Goal: Information Seeking & Learning: Learn about a topic

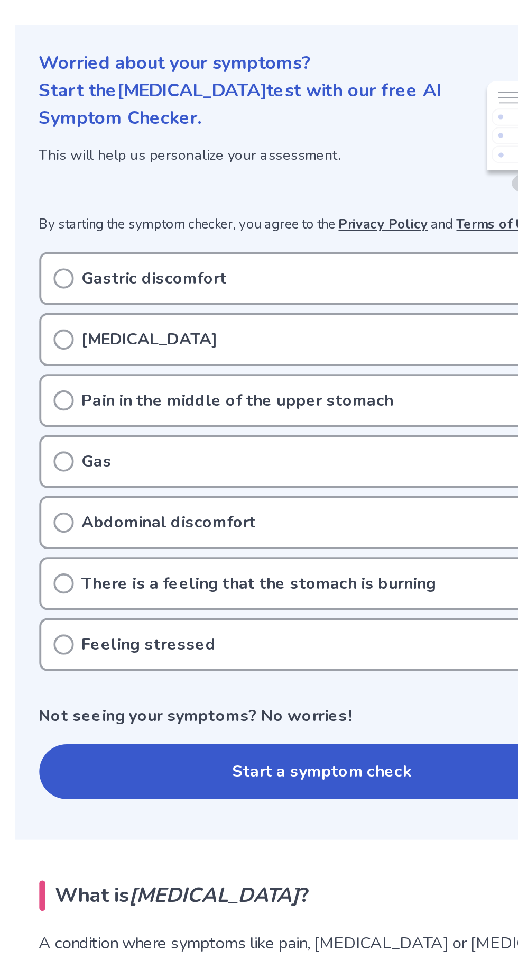
click at [132, 251] on div "Gastric discomfort" at bounding box center [259, 256] width 295 height 28
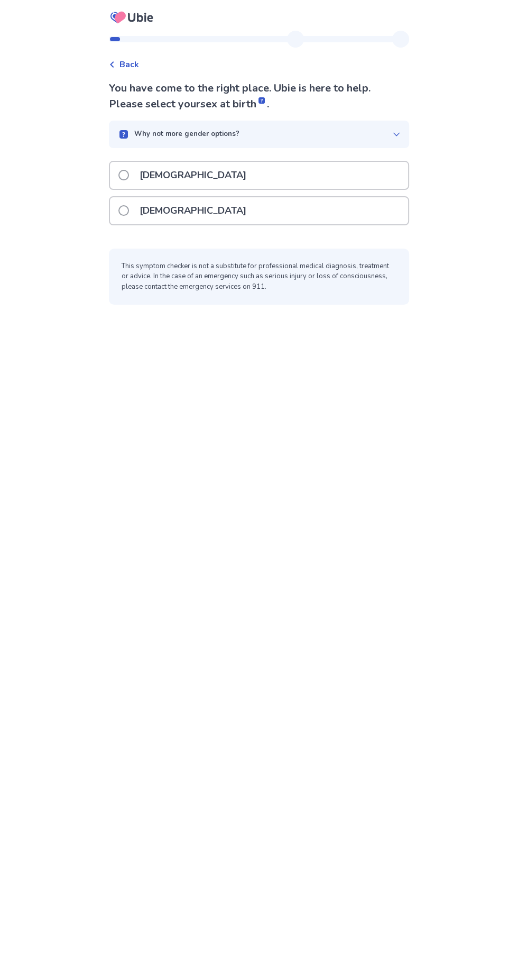
click at [261, 211] on div "Female" at bounding box center [259, 210] width 298 height 27
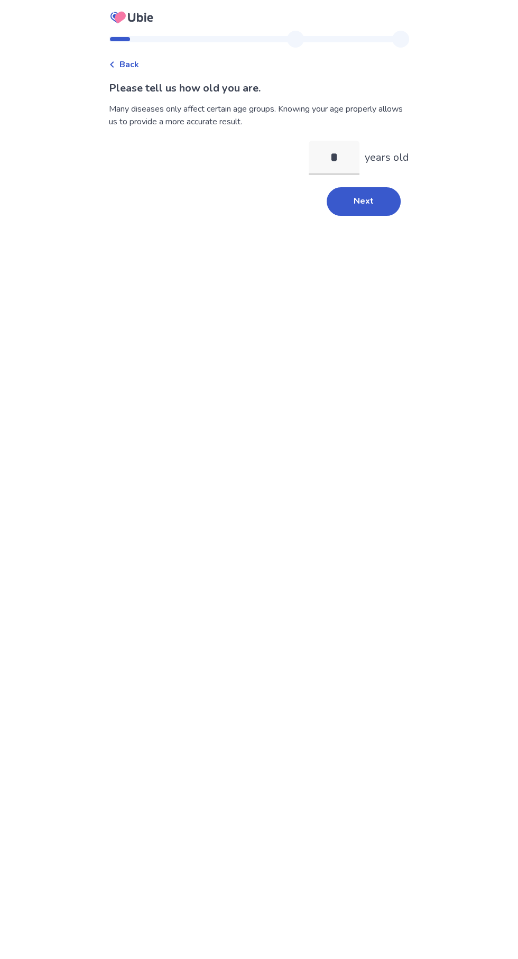
type input "**"
click at [388, 205] on button "Next" at bounding box center [364, 201] width 74 height 29
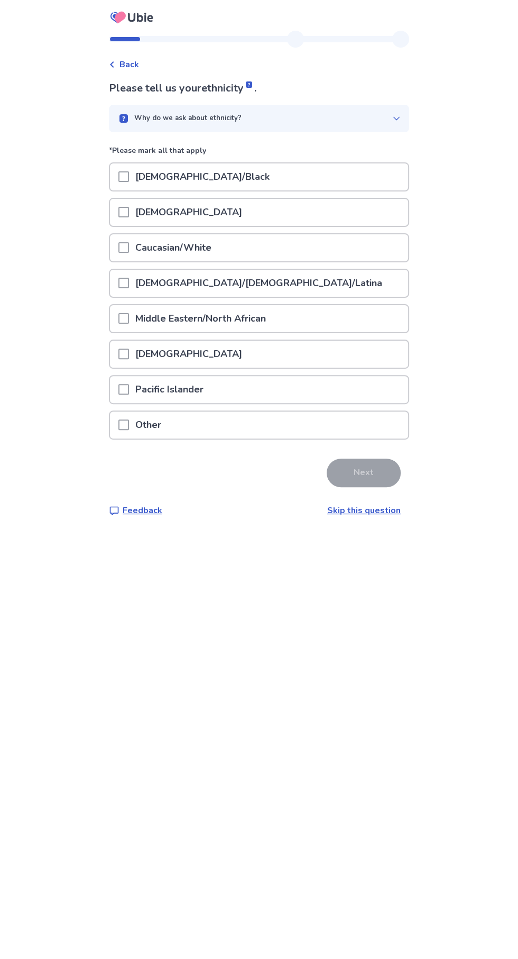
click at [368, 235] on div "Caucasian/White" at bounding box center [259, 247] width 298 height 27
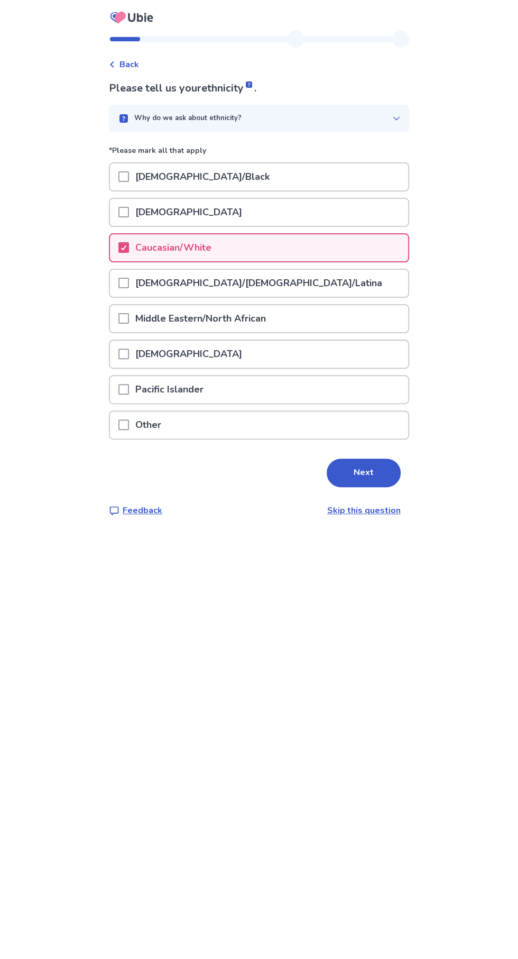
click at [377, 467] on button "Next" at bounding box center [364, 473] width 74 height 29
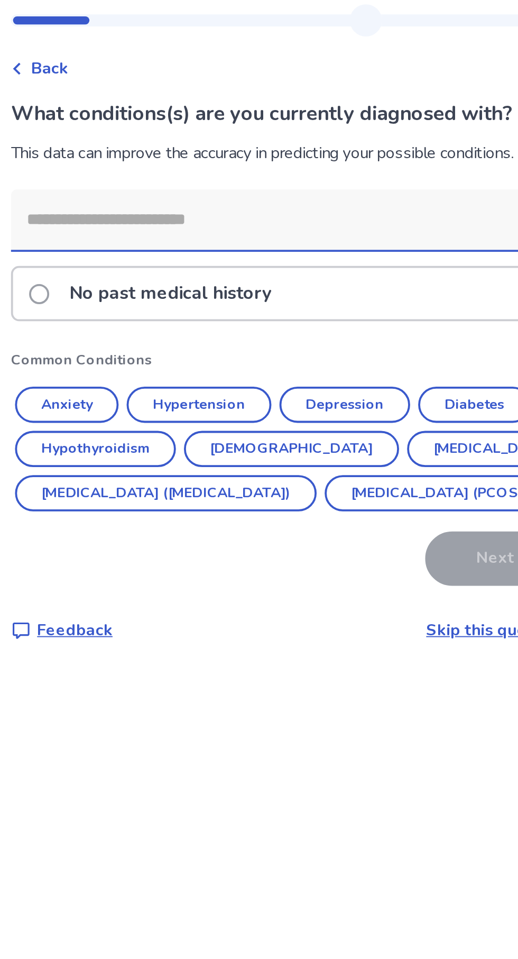
click at [158, 233] on button "Anxiety" at bounding box center [138, 241] width 54 height 19
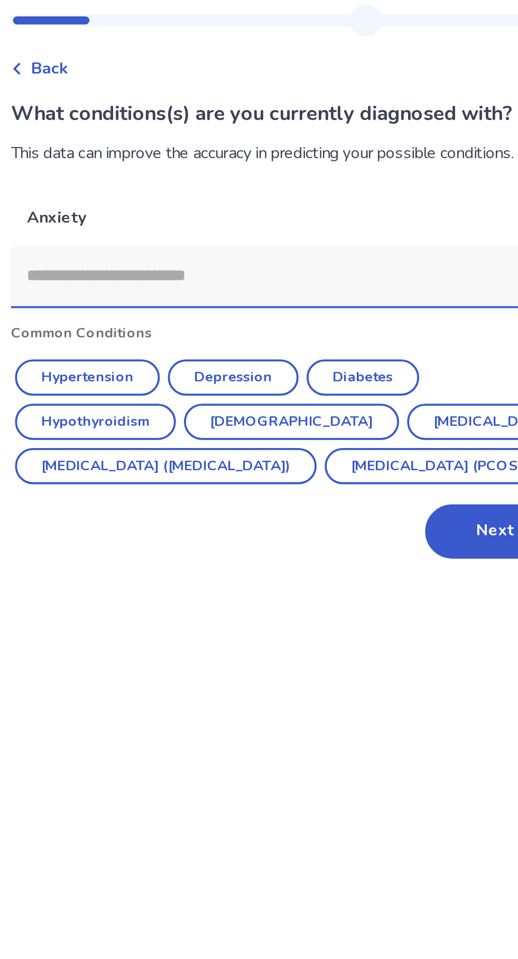
click at [244, 220] on button "Depression" at bounding box center [226, 226] width 69 height 19
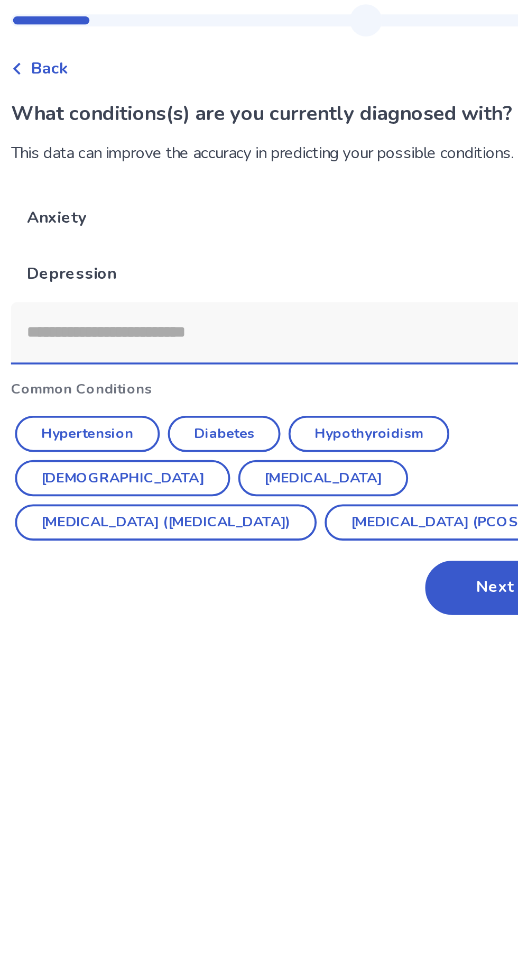
click at [206, 198] on input at bounding box center [251, 203] width 284 height 32
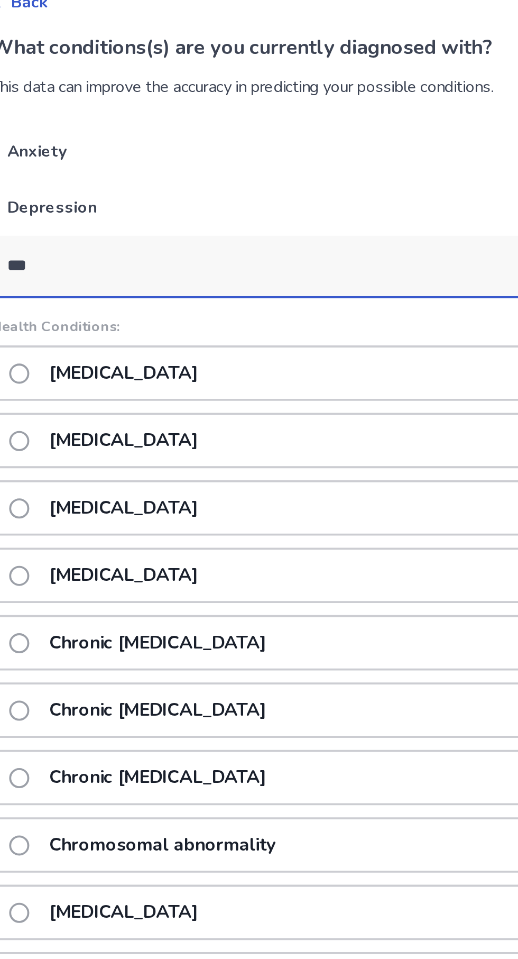
type input "****"
click at [193, 295] on p "Chronic pain" at bounding box center [178, 294] width 90 height 27
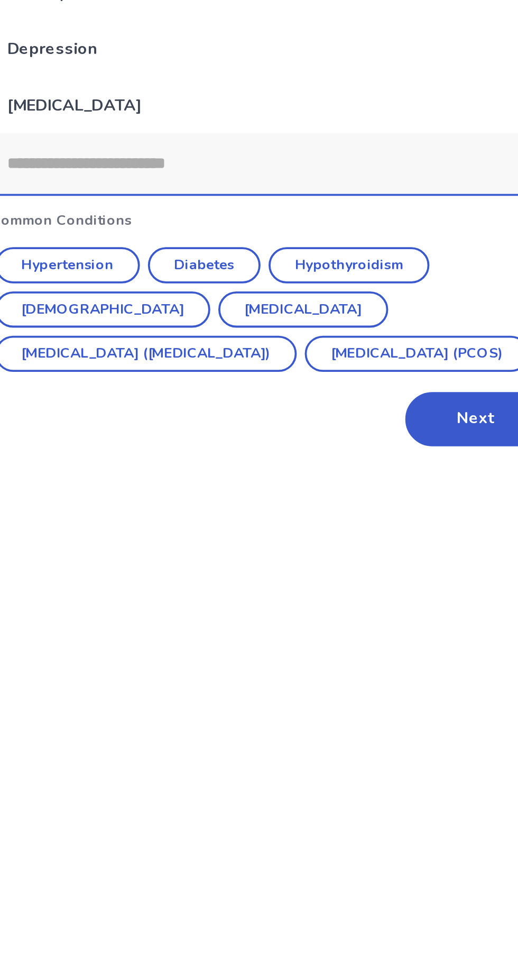
click at [270, 323] on button "[MEDICAL_DATA] ([MEDICAL_DATA])" at bounding box center [190, 332] width 159 height 19
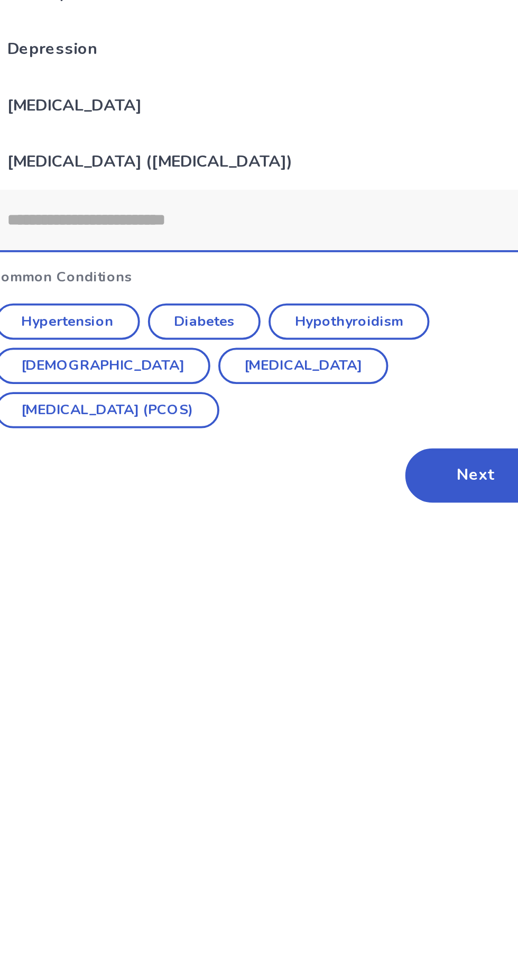
click at [354, 382] on button "Next" at bounding box center [364, 396] width 74 height 29
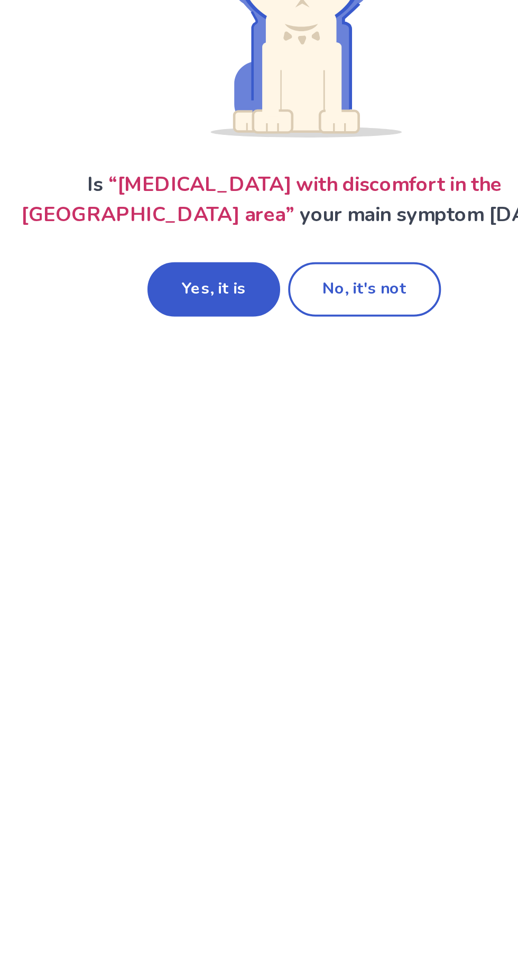
click at [239, 291] on button "Yes, it is" at bounding box center [217, 299] width 70 height 29
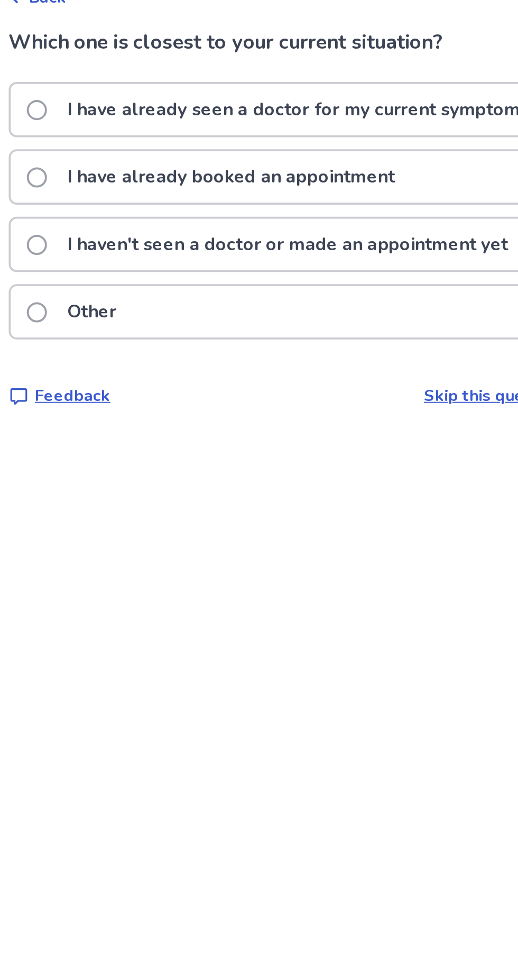
click at [138, 188] on label "I haven't seen a doctor or made an appointment yet" at bounding box center [249, 194] width 260 height 27
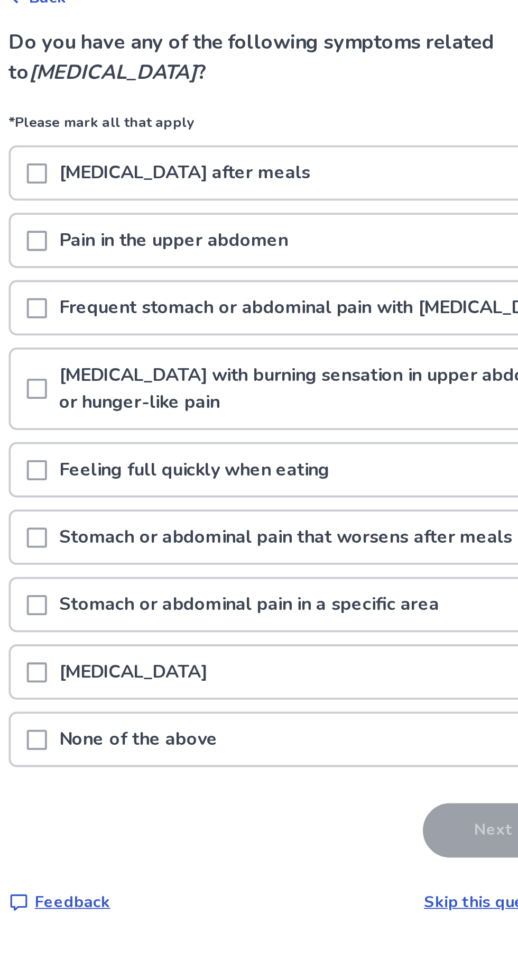
click at [315, 153] on div "[MEDICAL_DATA] after meals" at bounding box center [259, 156] width 298 height 27
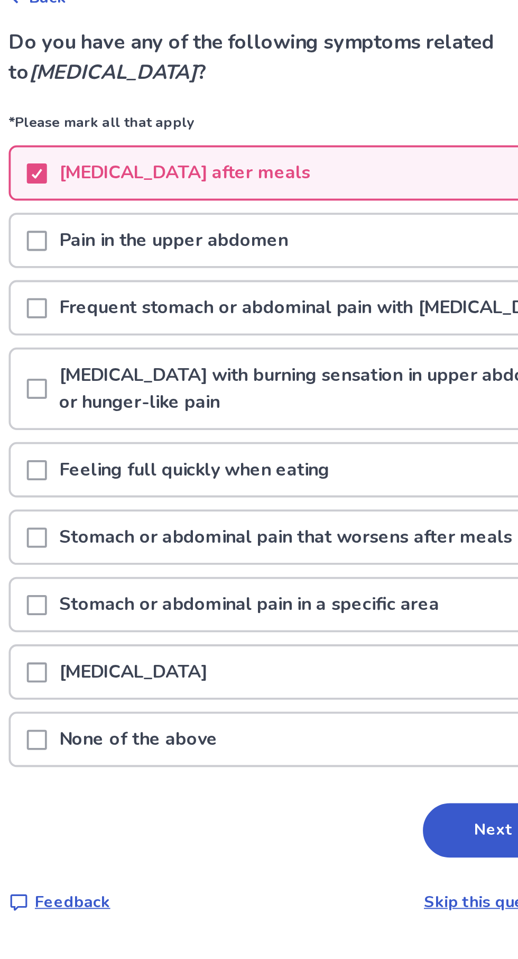
click at [311, 188] on div "Pain in the upper abdomen" at bounding box center [259, 192] width 298 height 27
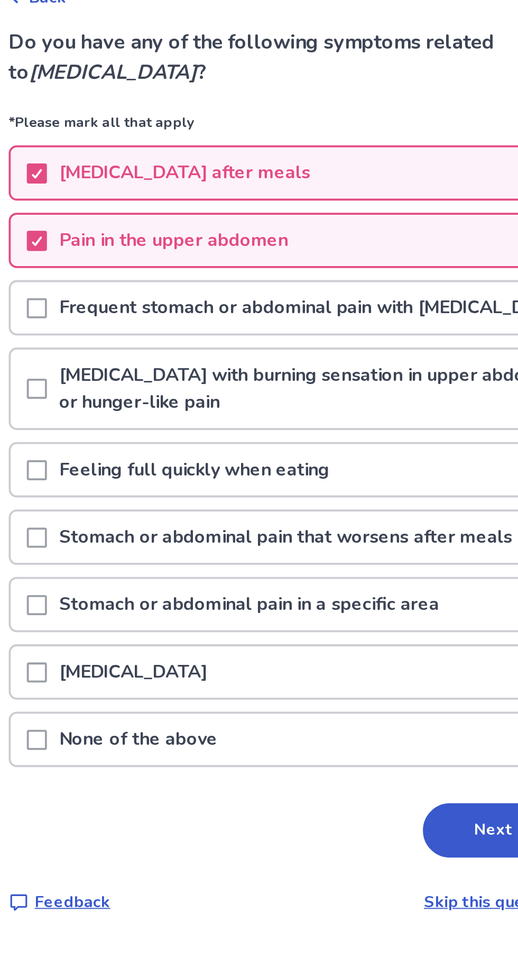
click at [317, 229] on p "Frequent stomach or abdominal pain with [MEDICAL_DATA]" at bounding box center [268, 227] width 279 height 27
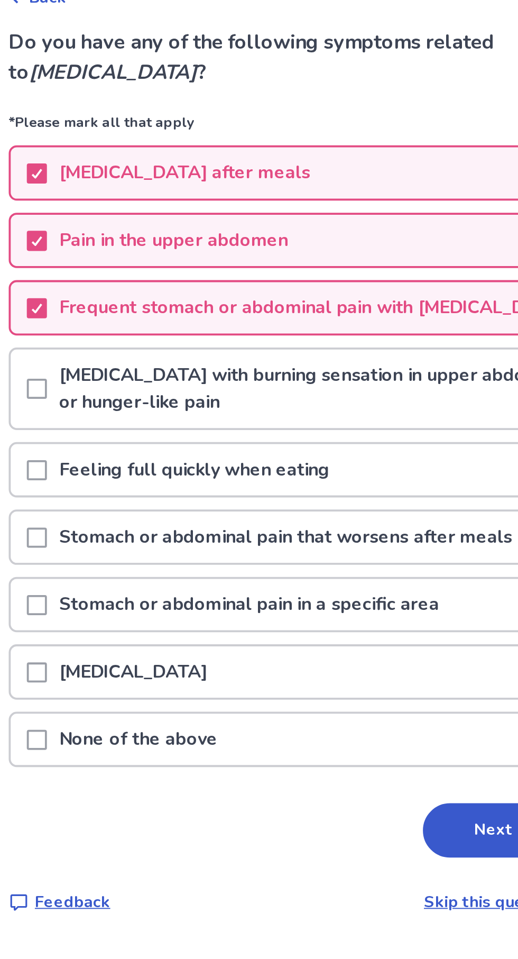
click at [317, 281] on p "[MEDICAL_DATA] with burning sensation in upper abdomen or hunger-like pain" at bounding box center [268, 270] width 279 height 41
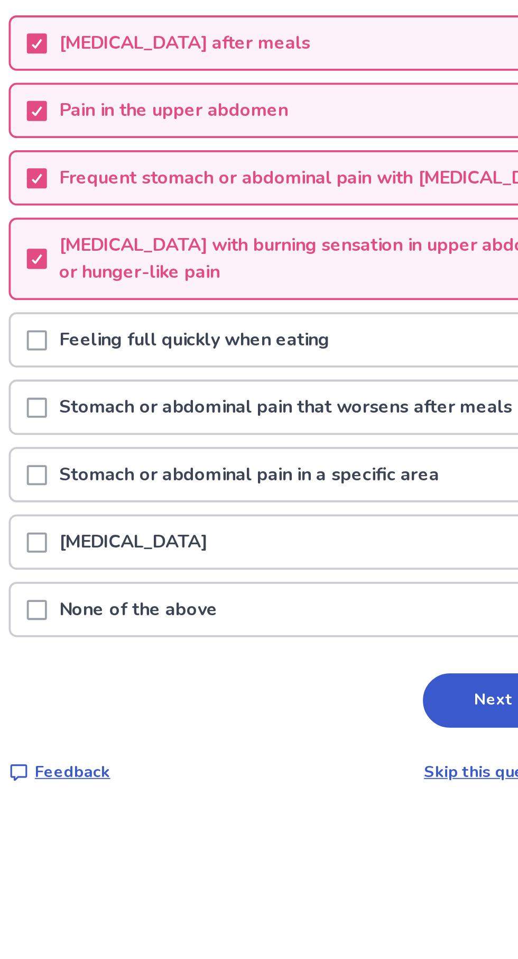
click at [315, 320] on div "Feeling full quickly when eating" at bounding box center [259, 312] width 298 height 27
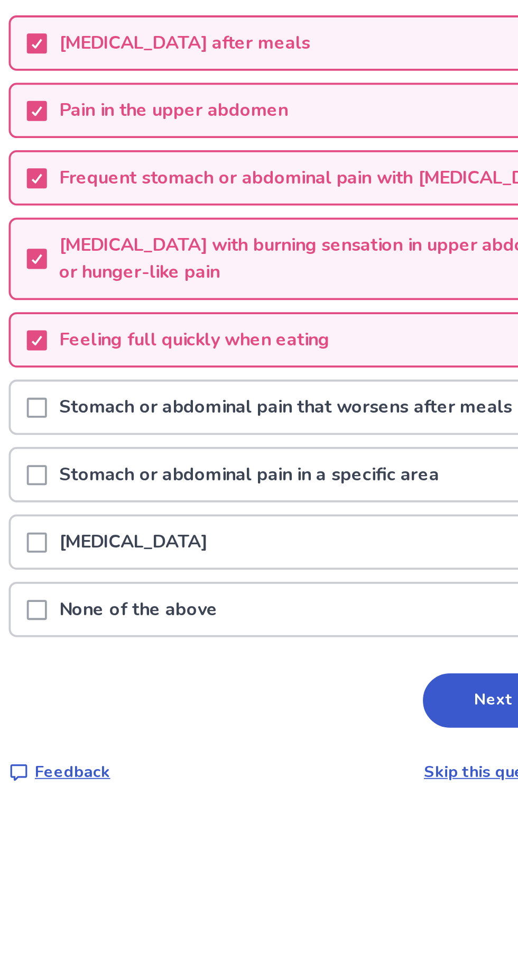
click at [323, 362] on p "Stomach or abdominal pain that worsens after meals" at bounding box center [254, 348] width 251 height 27
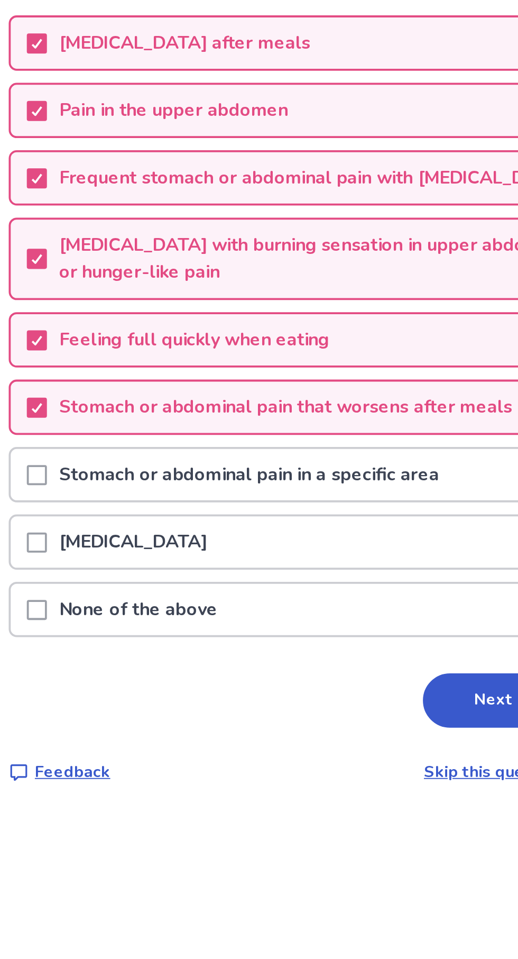
click at [300, 394] on p "Stomach or abdominal pain in a specific area" at bounding box center [235, 383] width 213 height 27
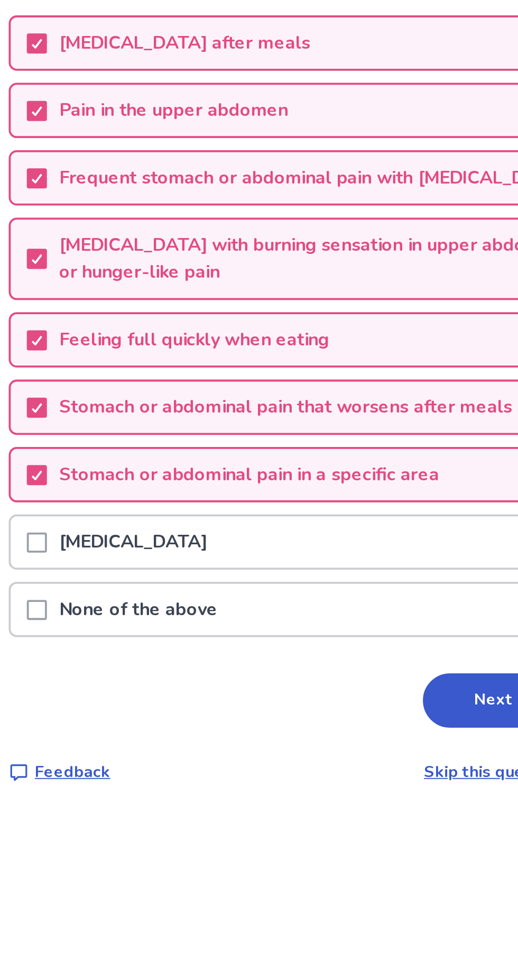
click at [288, 433] on div "Abdominal bloating" at bounding box center [259, 419] width 298 height 27
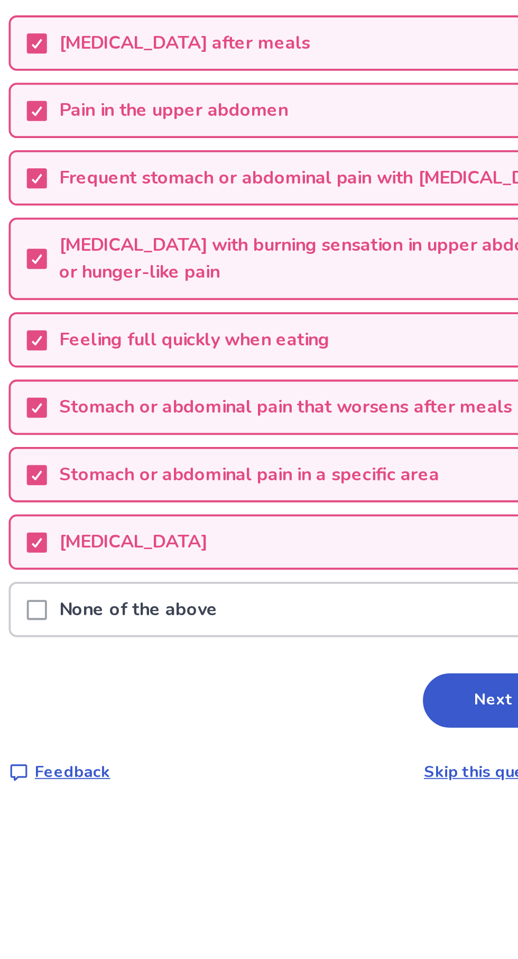
click at [356, 517] on button "Next" at bounding box center [364, 502] width 74 height 29
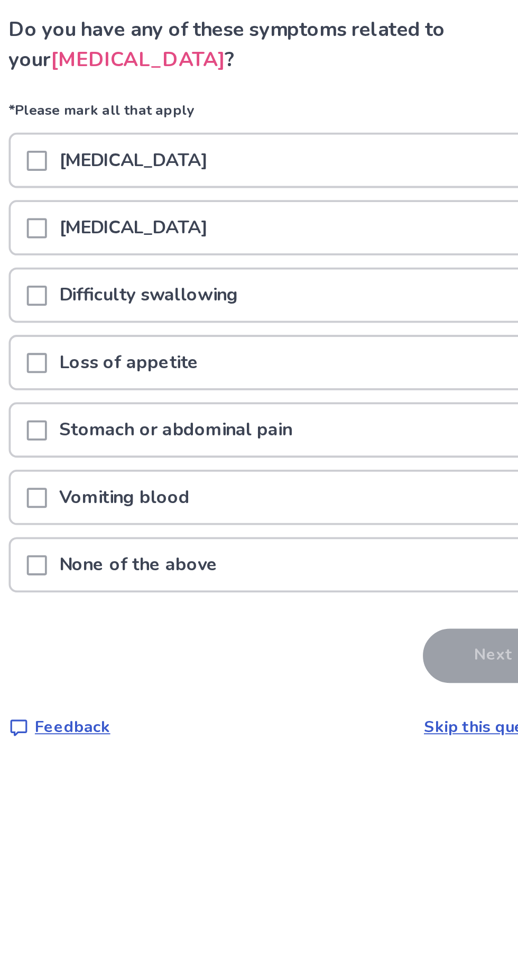
click at [288, 181] on div "Nausea or vomiting" at bounding box center [259, 192] width 298 height 27
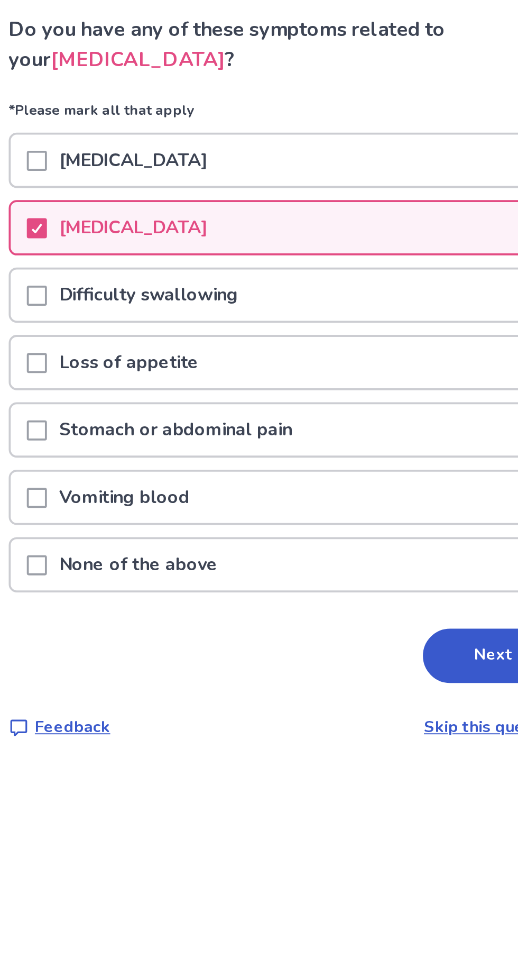
click at [313, 257] on div "Loss of appetite" at bounding box center [259, 263] width 298 height 27
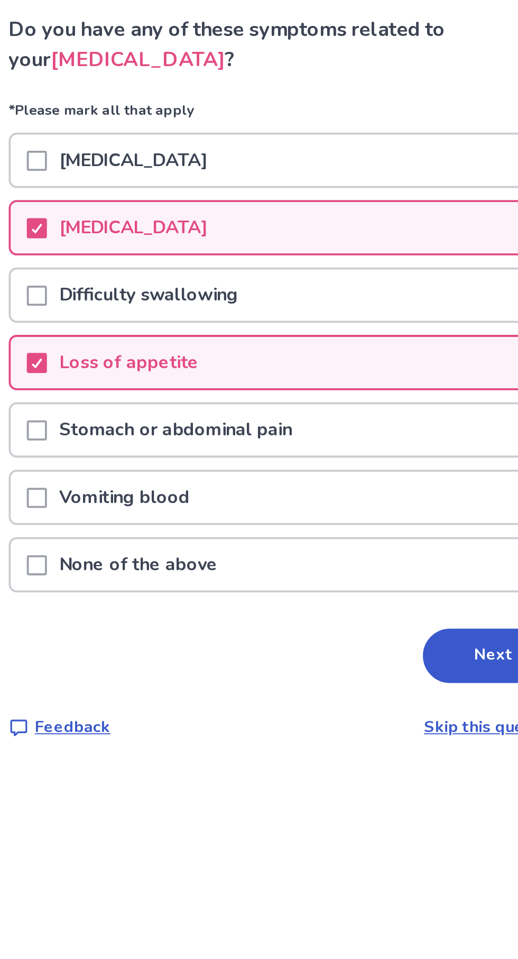
click at [127, 262] on icon at bounding box center [124, 263] width 6 height 5
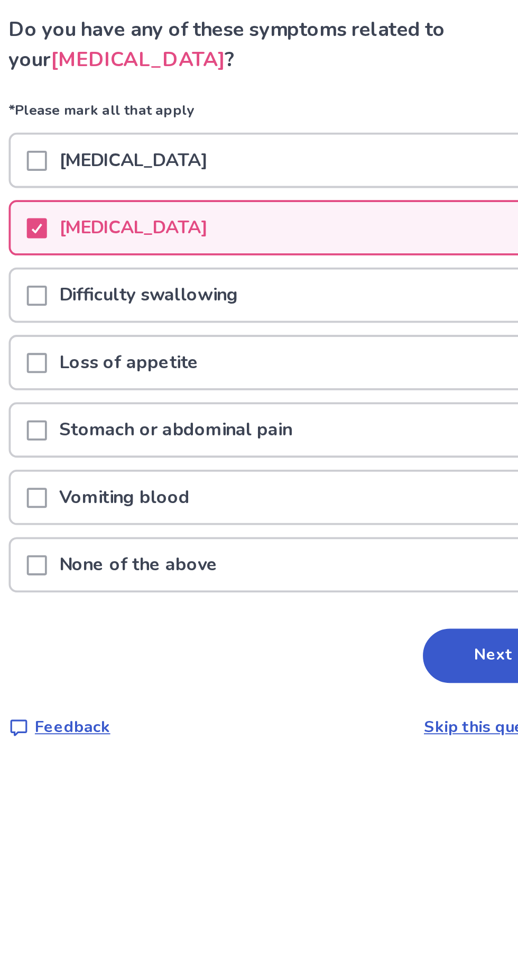
click at [129, 262] on span at bounding box center [124, 263] width 11 height 11
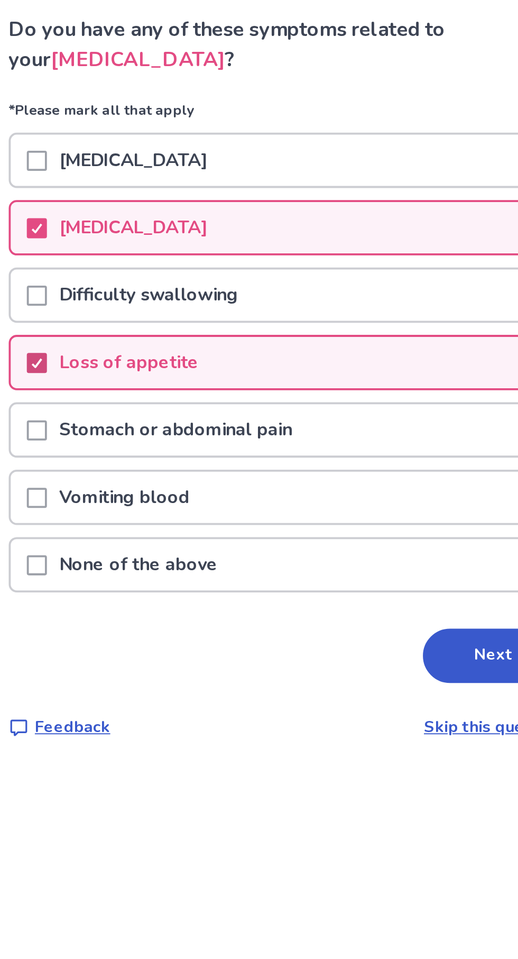
click at [317, 302] on div "Stomach or abdominal pain" at bounding box center [259, 298] width 298 height 27
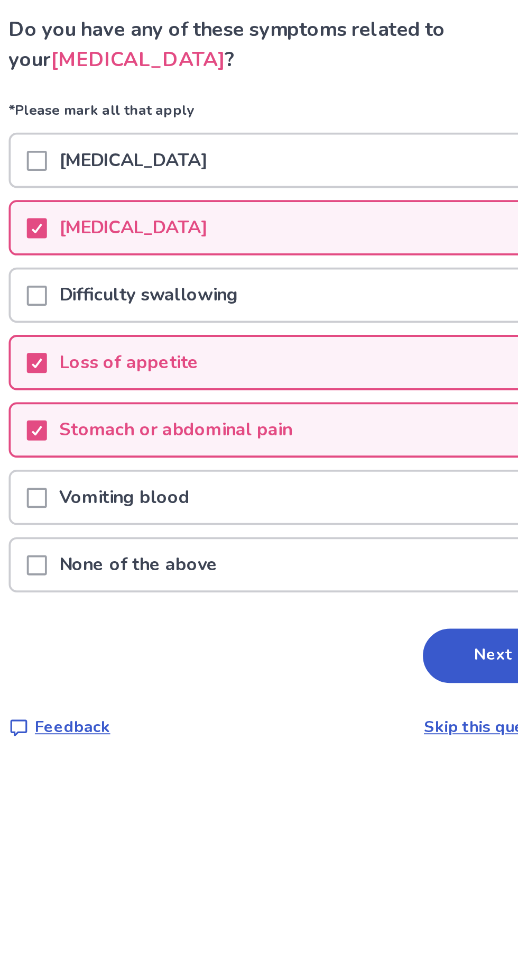
click at [357, 423] on button "Next" at bounding box center [364, 417] width 74 height 29
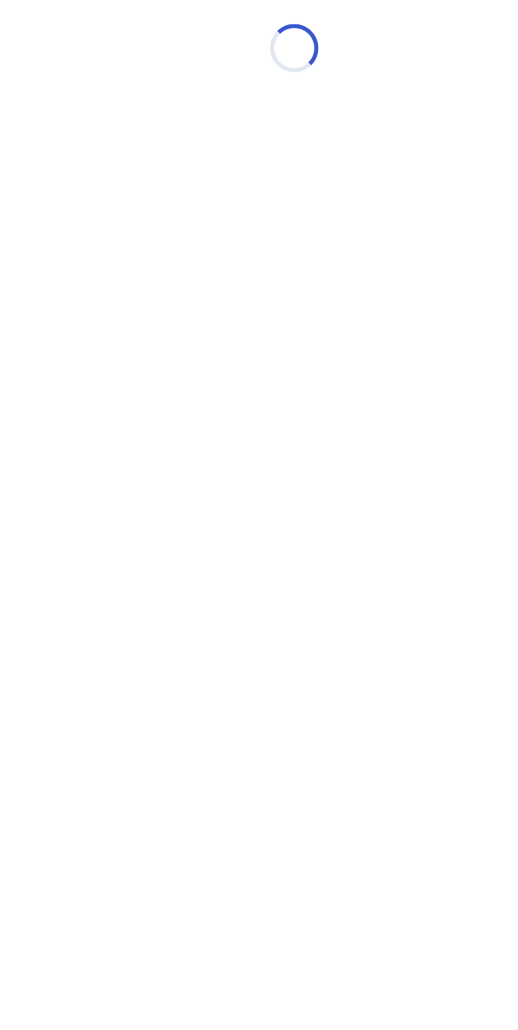
select select "*"
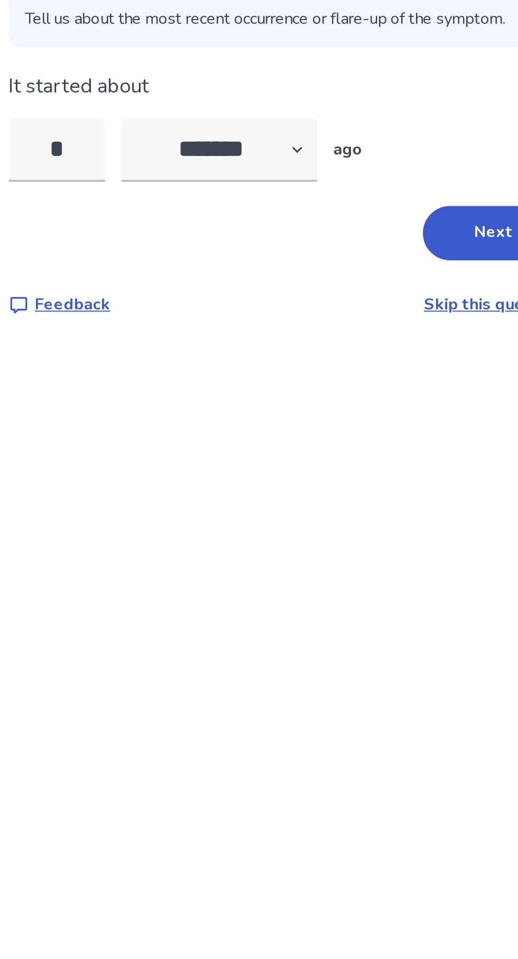
type input "**"
click at [359, 226] on button "Next" at bounding box center [364, 232] width 74 height 29
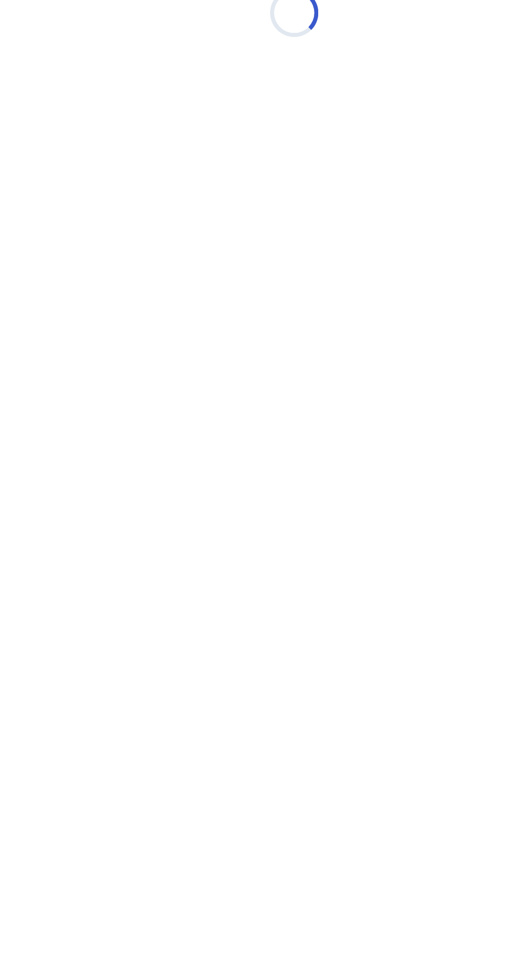
select select "*"
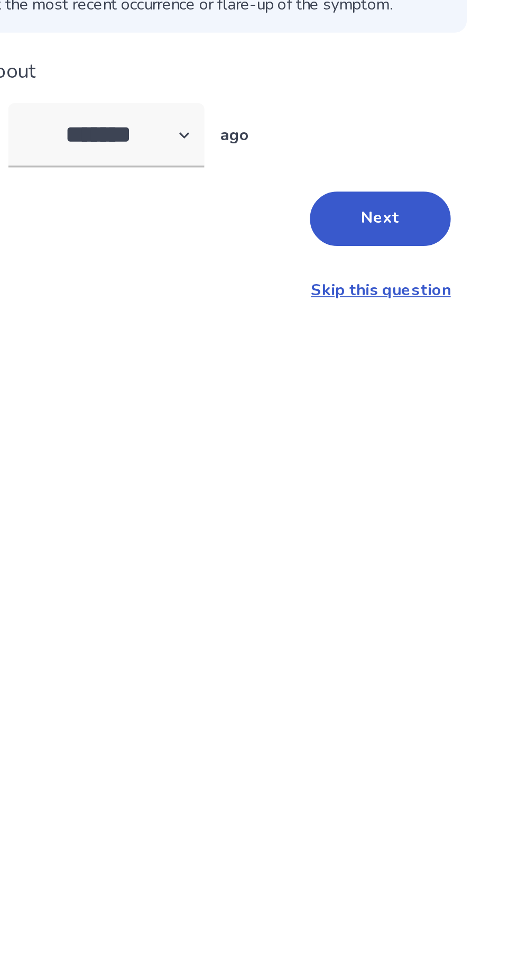
click at [379, 264] on button "Next" at bounding box center [364, 251] width 74 height 29
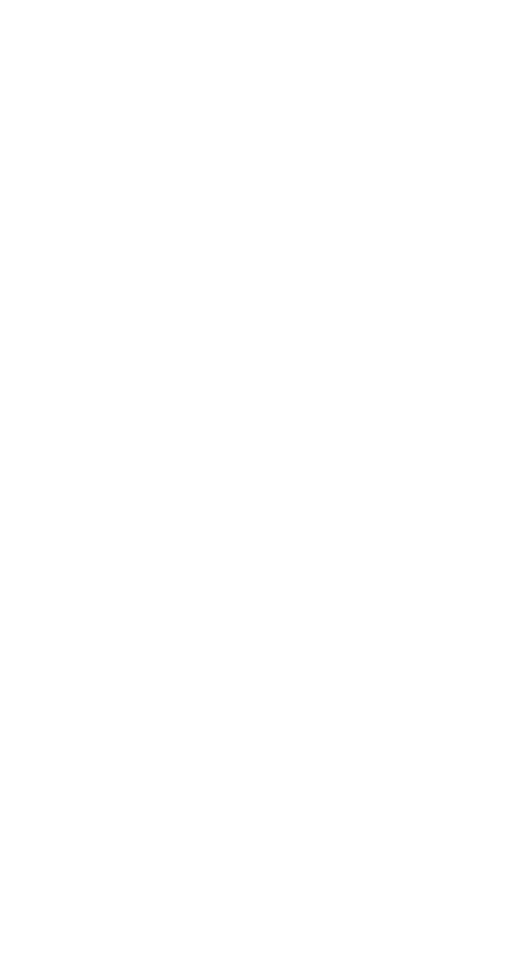
scroll to position [19, 0]
select select "*"
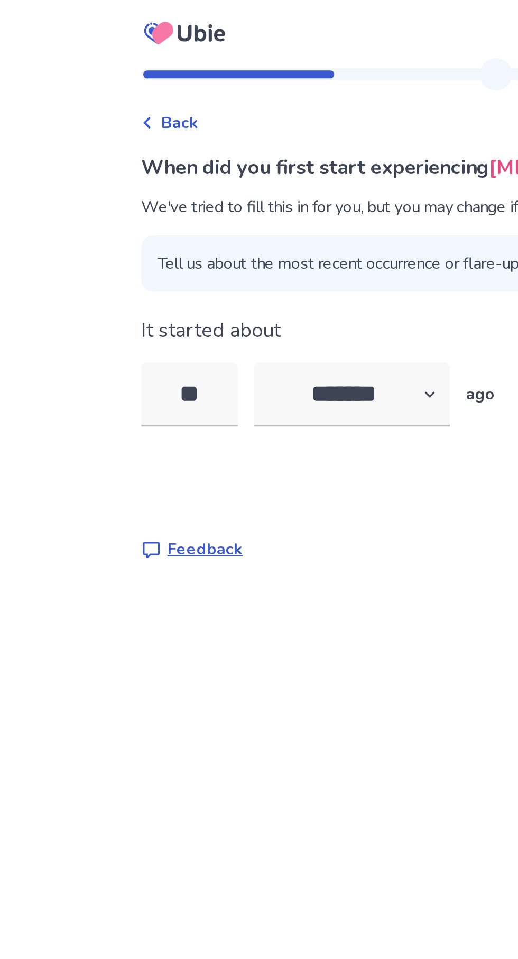
scroll to position [0, 0]
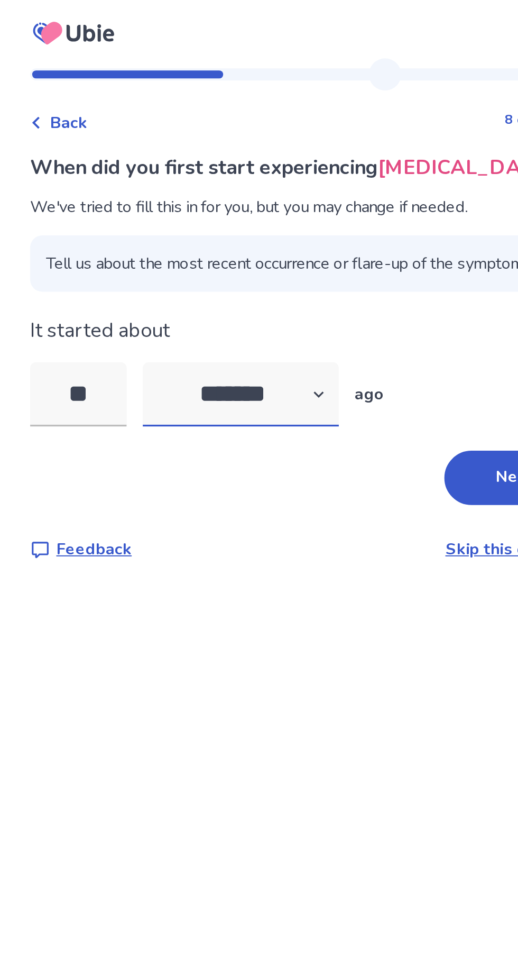
click at [264, 203] on select "******* ****** ******* ******** *******" at bounding box center [219, 207] width 103 height 34
click at [174, 190] on select "******* ****** ******* ******** *******" at bounding box center [219, 207] width 103 height 34
click at [353, 258] on button "Next" at bounding box center [364, 251] width 74 height 29
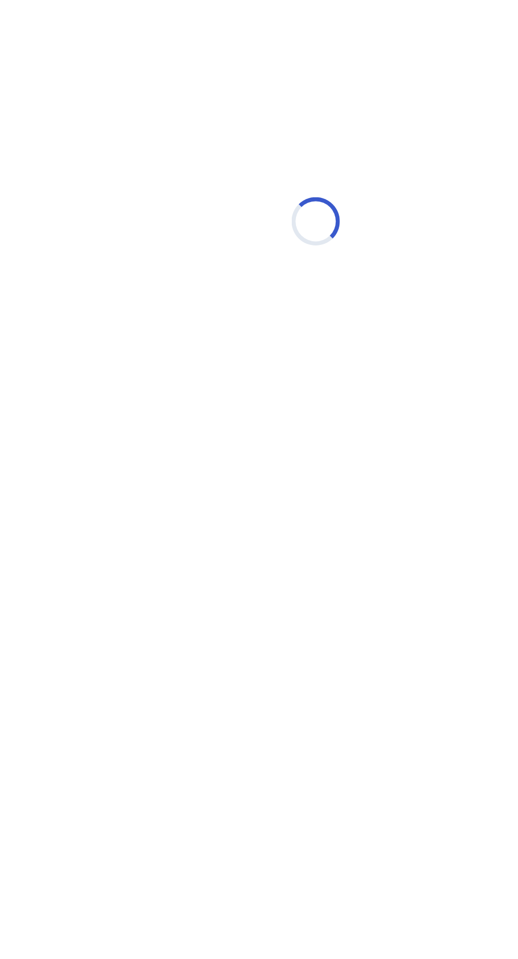
select select "*"
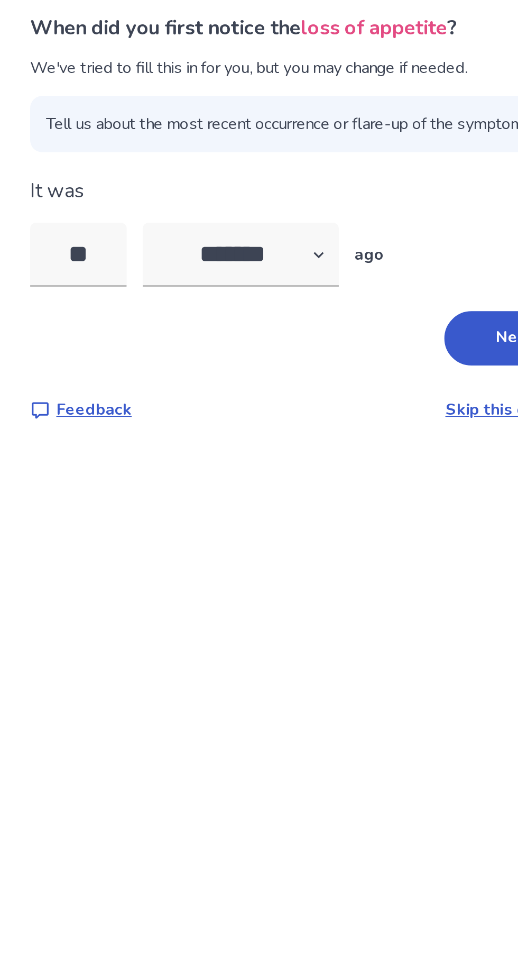
click at [347, 252] on button "Next" at bounding box center [364, 251] width 74 height 29
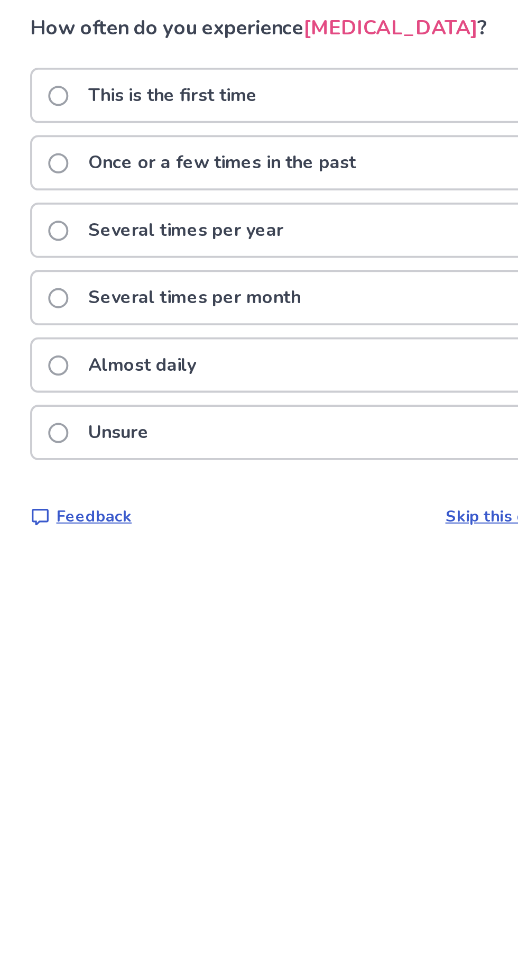
click at [311, 267] on div "Almost daily" at bounding box center [259, 265] width 298 height 27
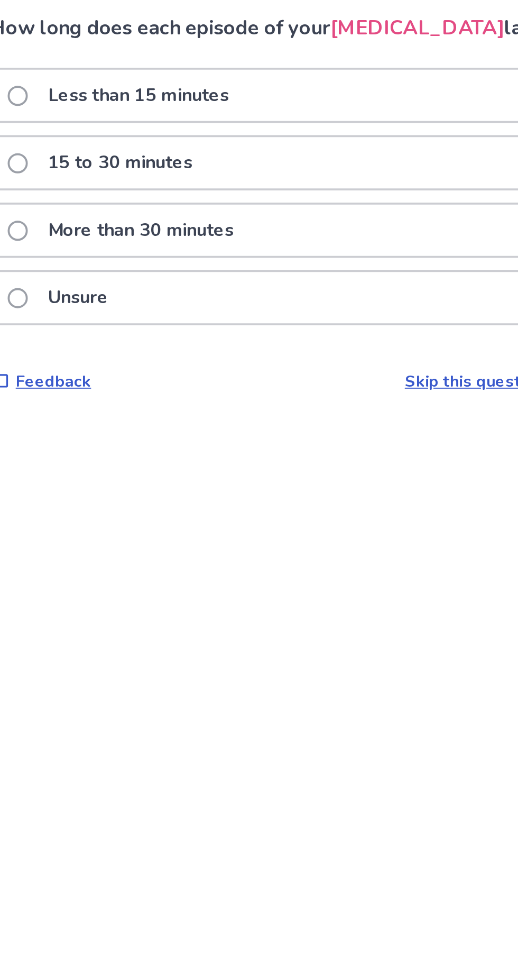
click at [319, 230] on div "Unsure" at bounding box center [259, 229] width 298 height 27
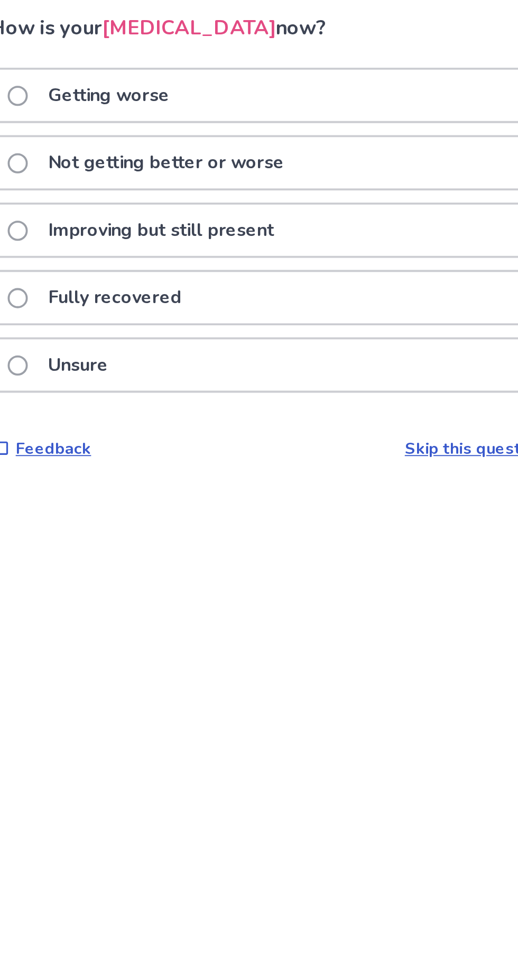
click at [336, 124] on div "Getting worse" at bounding box center [259, 123] width 298 height 27
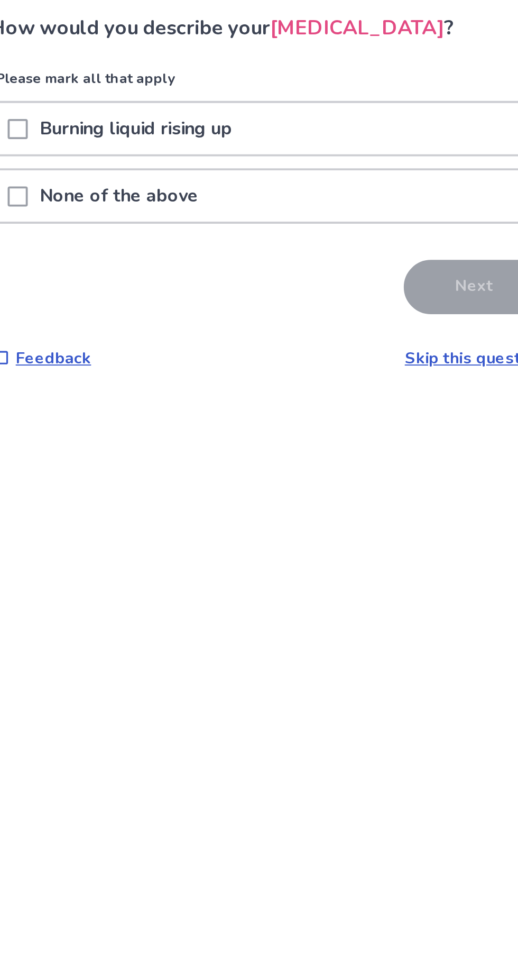
click at [328, 128] on div "Burning liquid rising up" at bounding box center [259, 140] width 298 height 27
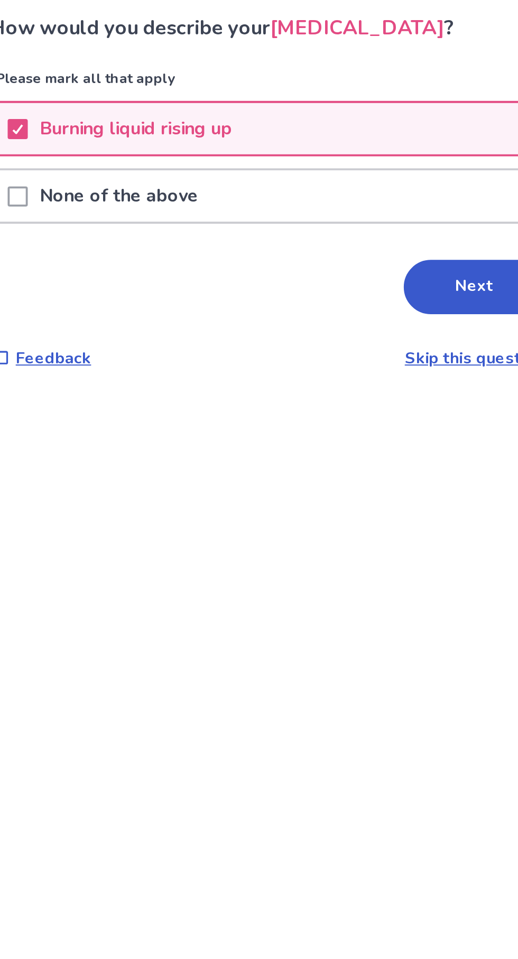
click at [364, 216] on button "Next" at bounding box center [364, 224] width 74 height 29
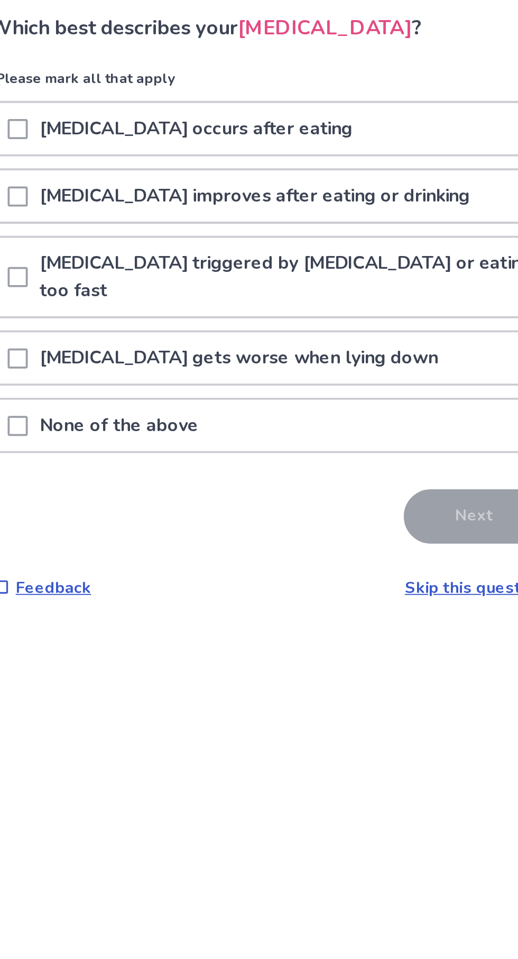
click at [338, 129] on div "Heartburn occurs after eating" at bounding box center [259, 140] width 298 height 27
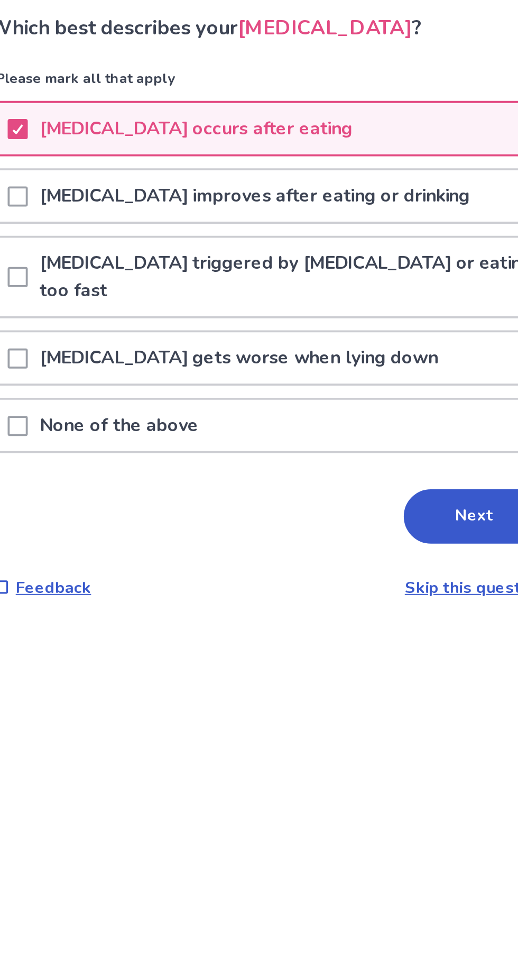
click at [353, 139] on div "Heartburn occurs after eating" at bounding box center [259, 140] width 298 height 27
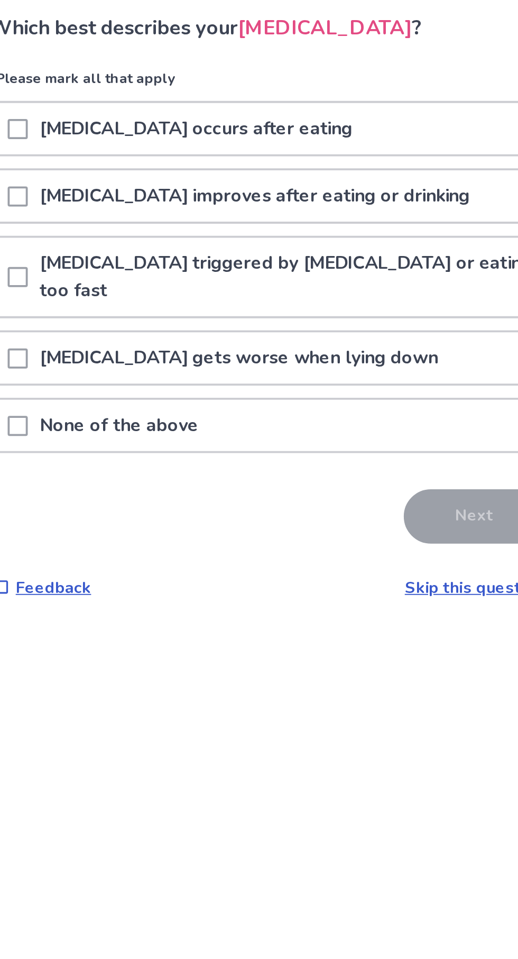
click at [347, 172] on div "Heartburn improves after eating or drinking" at bounding box center [259, 176] width 298 height 27
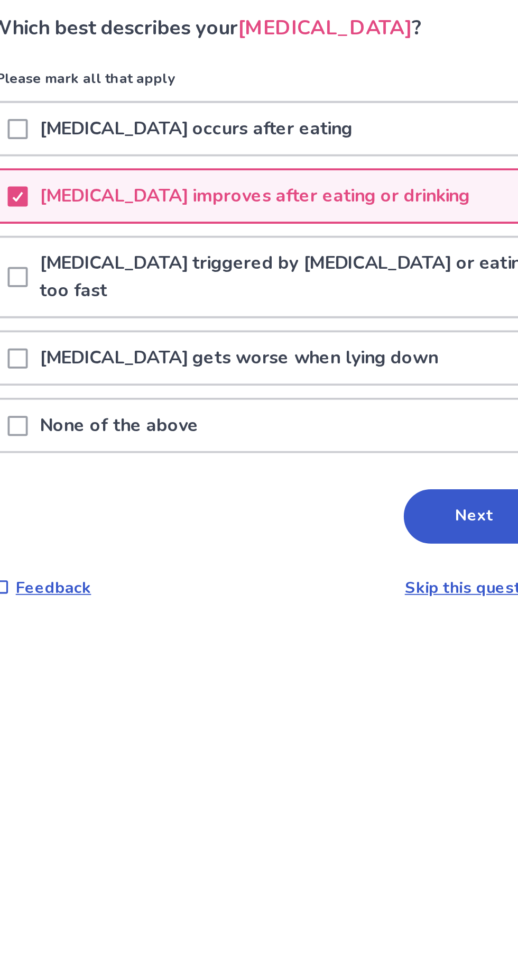
click at [350, 134] on div "Heartburn occurs after eating" at bounding box center [259, 140] width 298 height 27
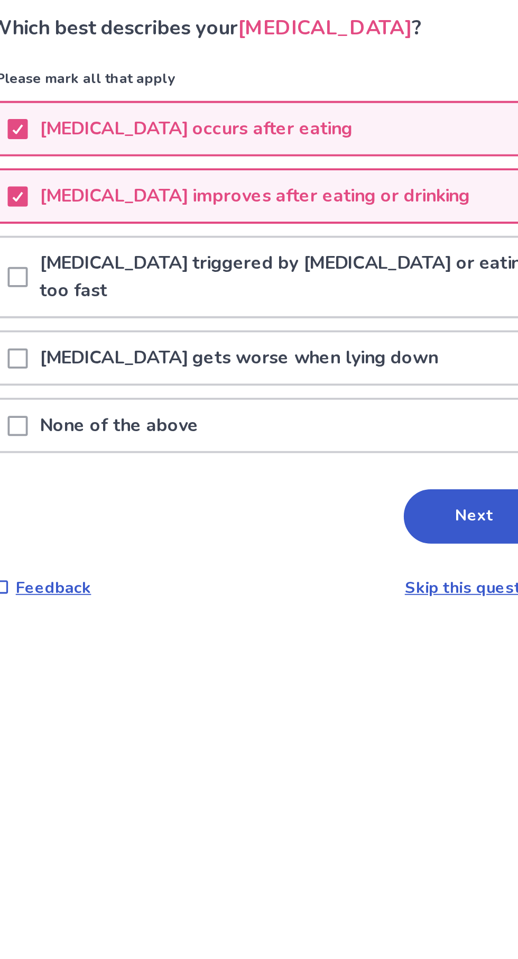
click at [129, 172] on span at bounding box center [124, 176] width 11 height 11
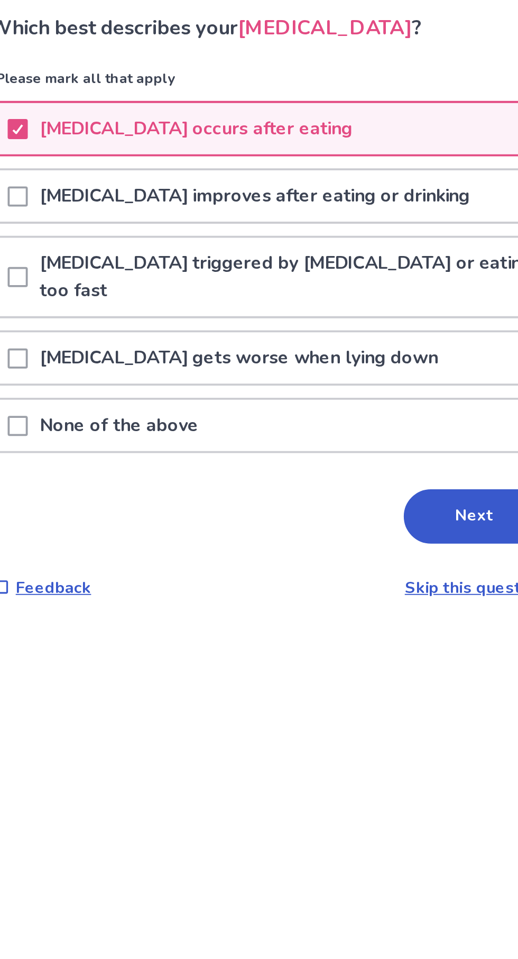
click at [356, 207] on p "Heartburn triggered by overeating or eating too fast" at bounding box center [268, 218] width 279 height 41
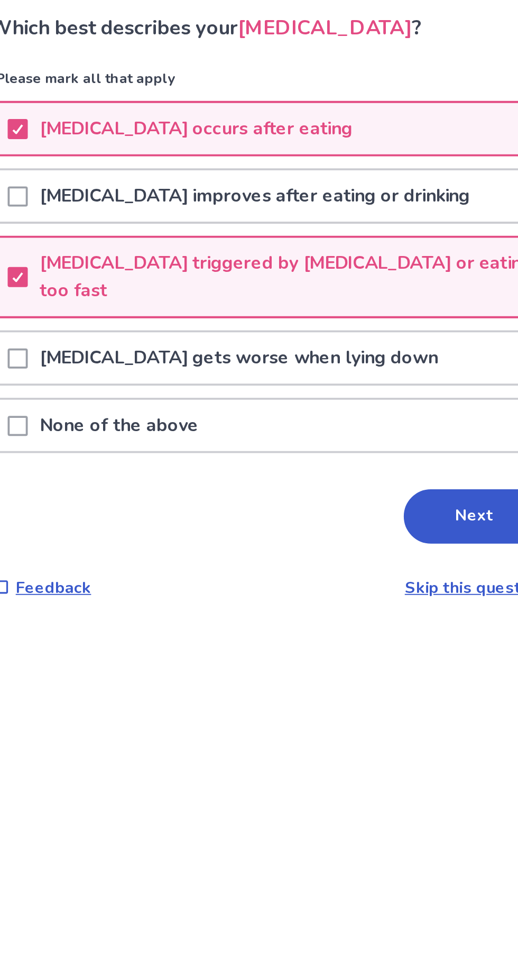
click at [330, 248] on div "Heartburn gets worse when lying down" at bounding box center [259, 261] width 298 height 27
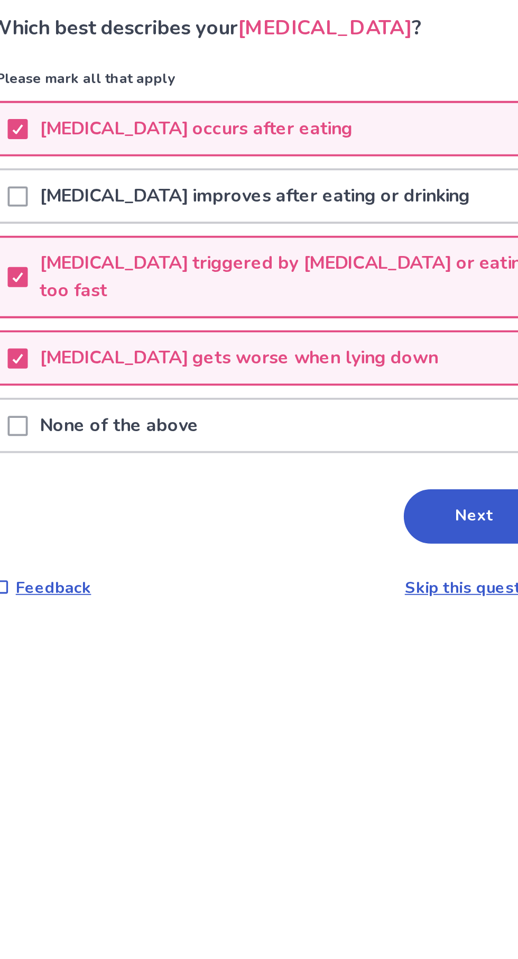
click at [363, 331] on button "Next" at bounding box center [364, 345] width 74 height 29
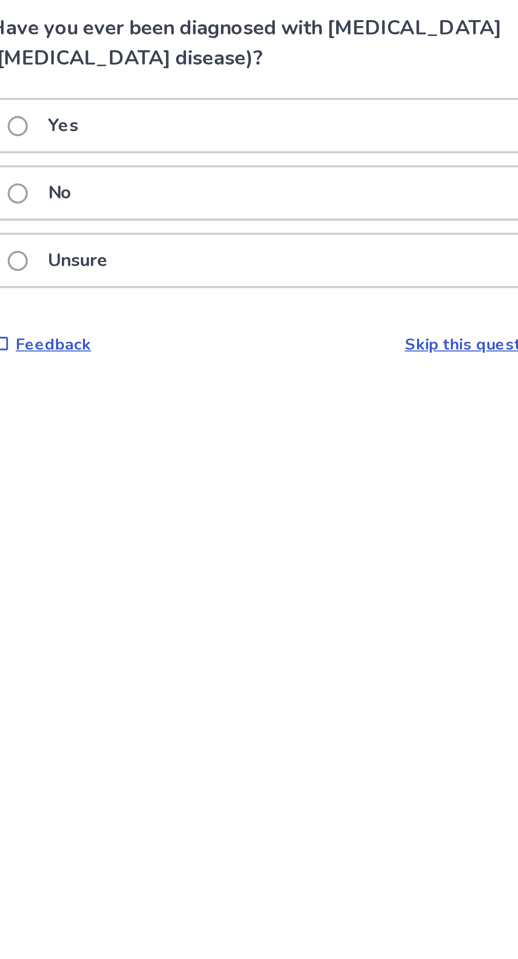
click at [327, 130] on div "Yes" at bounding box center [259, 139] width 298 height 27
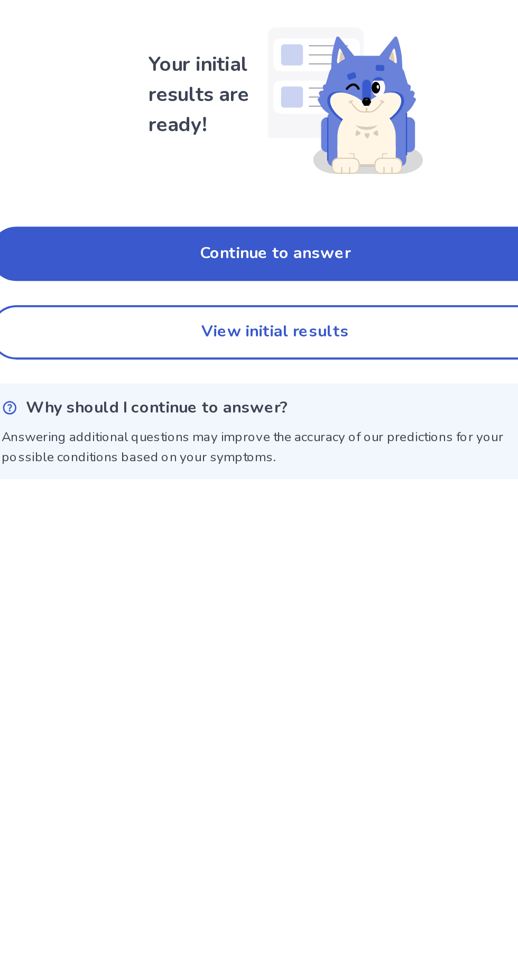
click at [330, 195] on button "Continue to answer" at bounding box center [259, 207] width 300 height 29
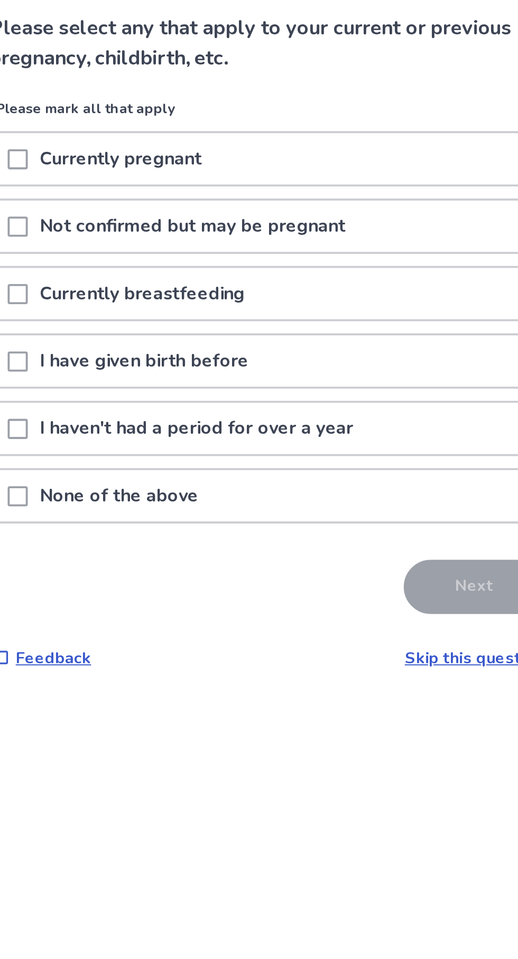
click at [307, 257] on div "I have given birth before" at bounding box center [259, 263] width 298 height 27
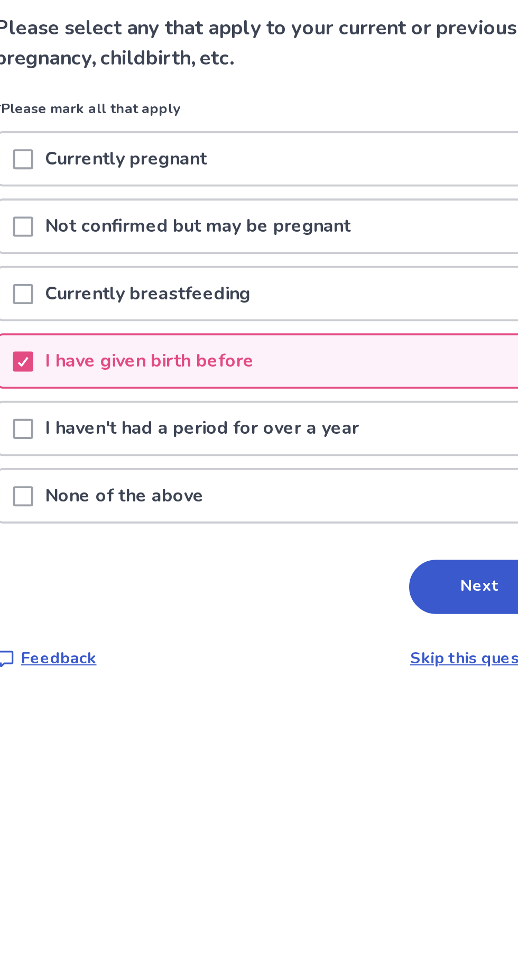
click at [289, 294] on p "I haven't had a period for over a year" at bounding box center [218, 298] width 178 height 27
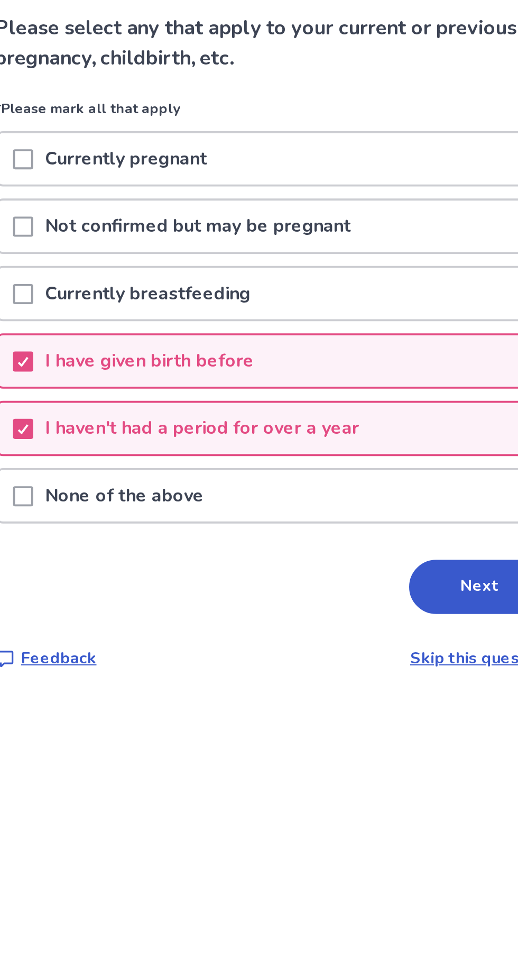
click at [356, 373] on button "Next" at bounding box center [364, 382] width 74 height 29
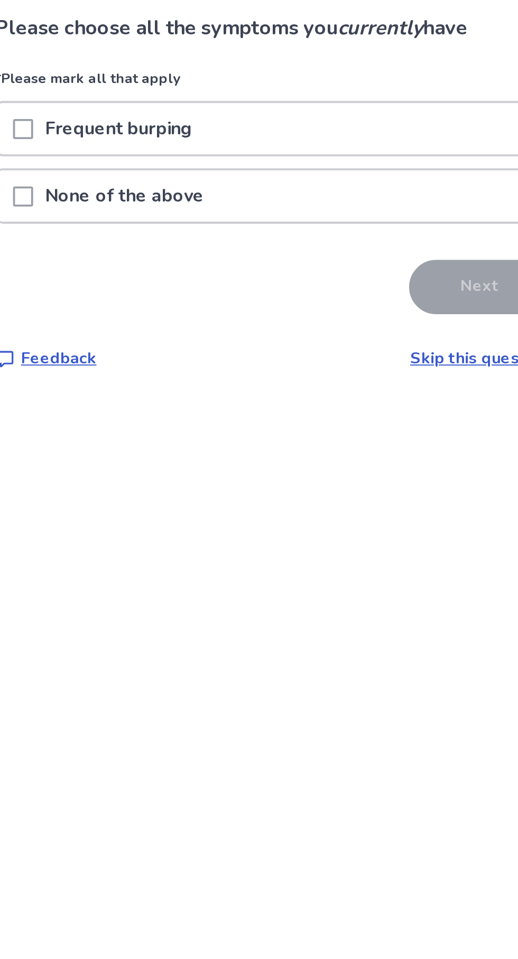
click at [313, 137] on div "Frequent burping" at bounding box center [259, 140] width 298 height 27
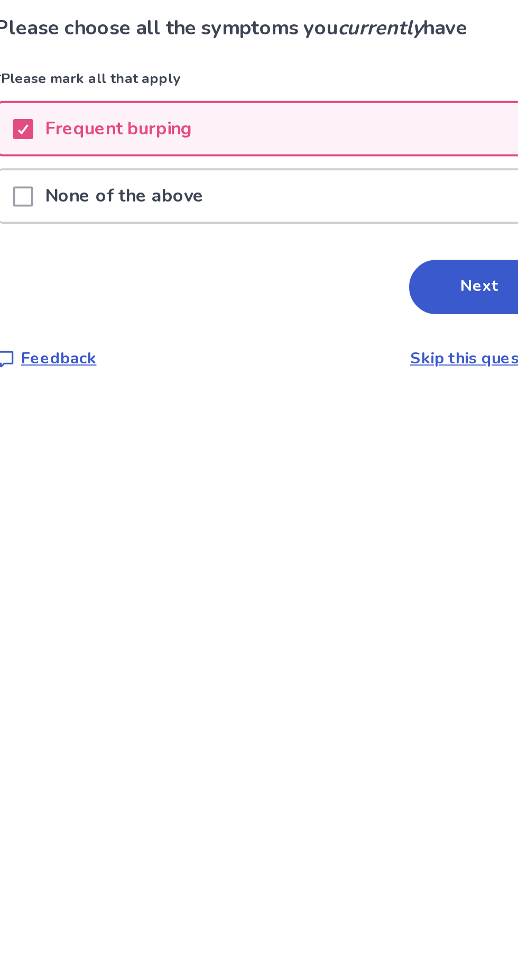
click at [364, 217] on button "Next" at bounding box center [364, 224] width 74 height 29
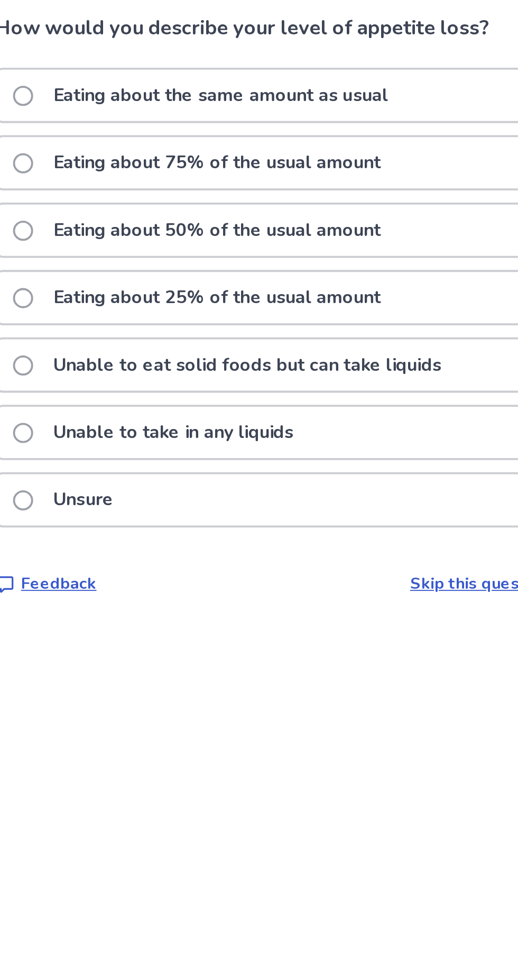
click at [338, 260] on p "Unable to eat solid foods but can take liquids" at bounding box center [241, 265] width 217 height 27
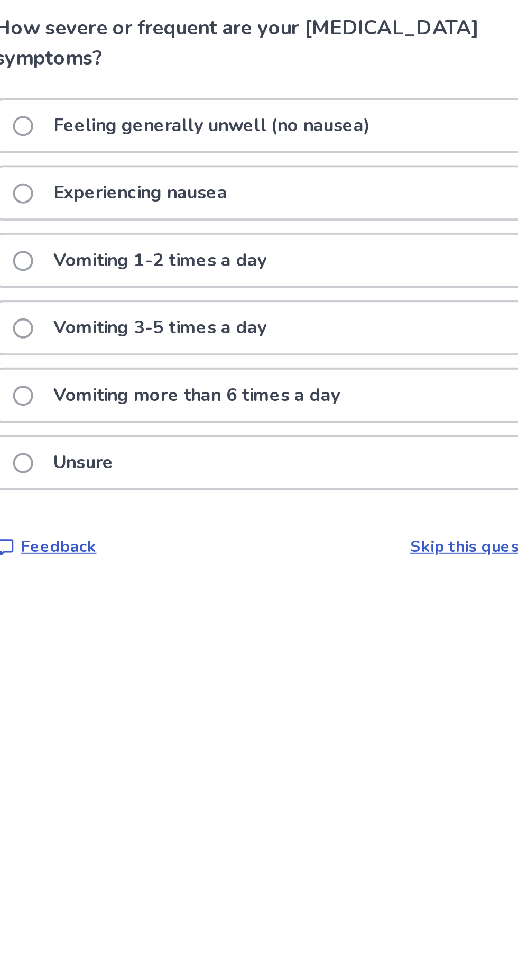
click at [336, 171] on div "Experiencing nausea" at bounding box center [259, 174] width 298 height 27
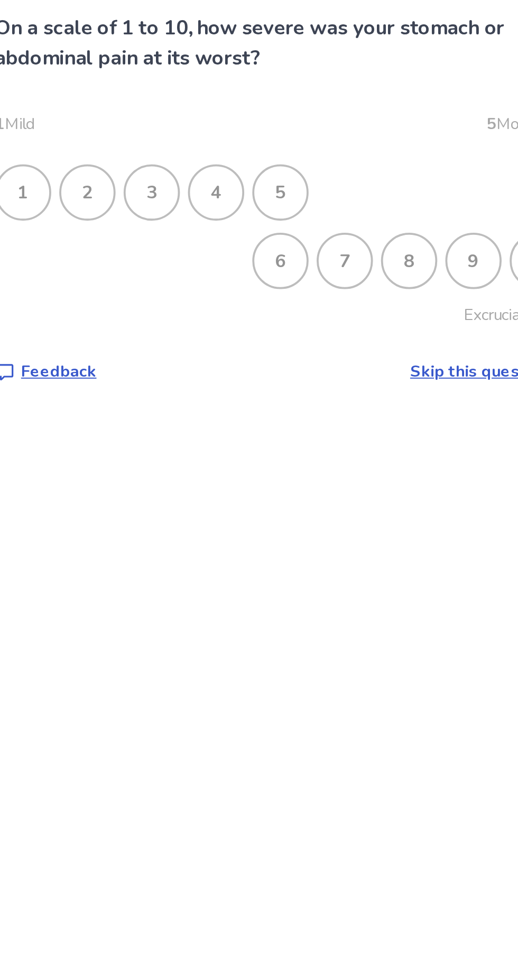
click at [294, 209] on div "7" at bounding box center [293, 211] width 28 height 28
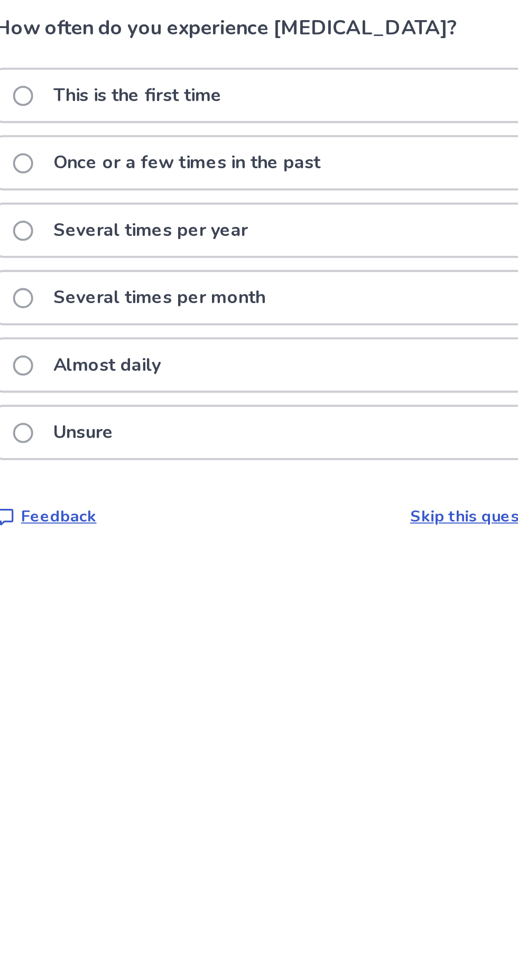
click at [330, 149] on div "Once or a few times in the past" at bounding box center [259, 158] width 298 height 27
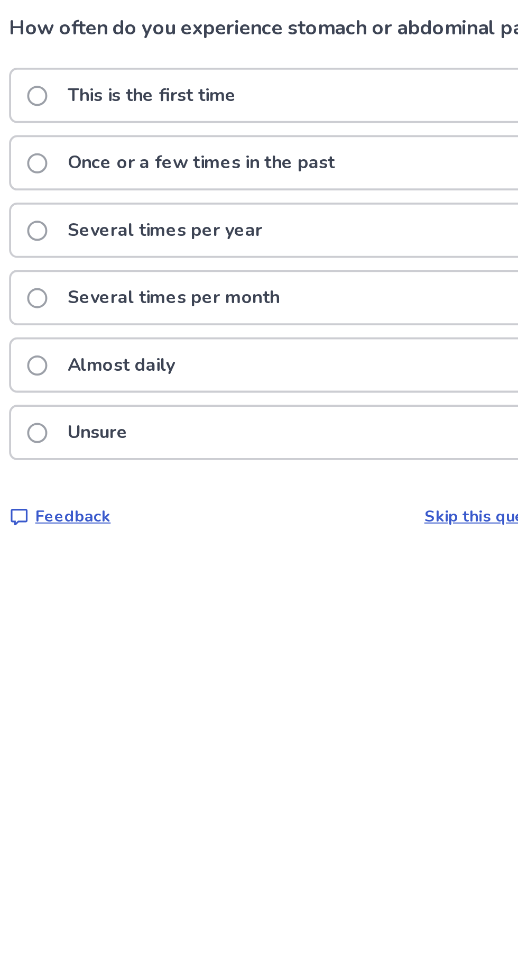
click at [331, 157] on div "Once or a few times in the past" at bounding box center [259, 158] width 298 height 27
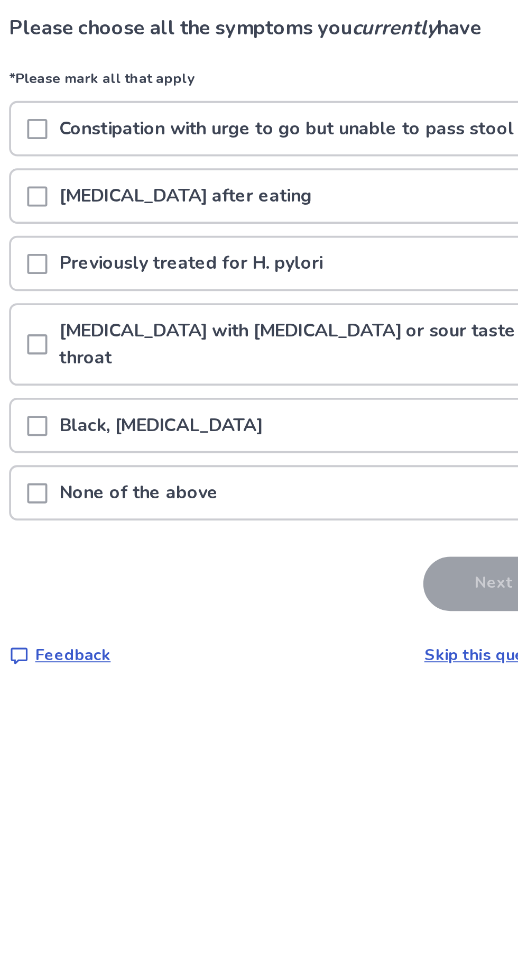
click at [307, 251] on p "Heartburn with acid reflux or sour taste in throat" at bounding box center [268, 254] width 279 height 41
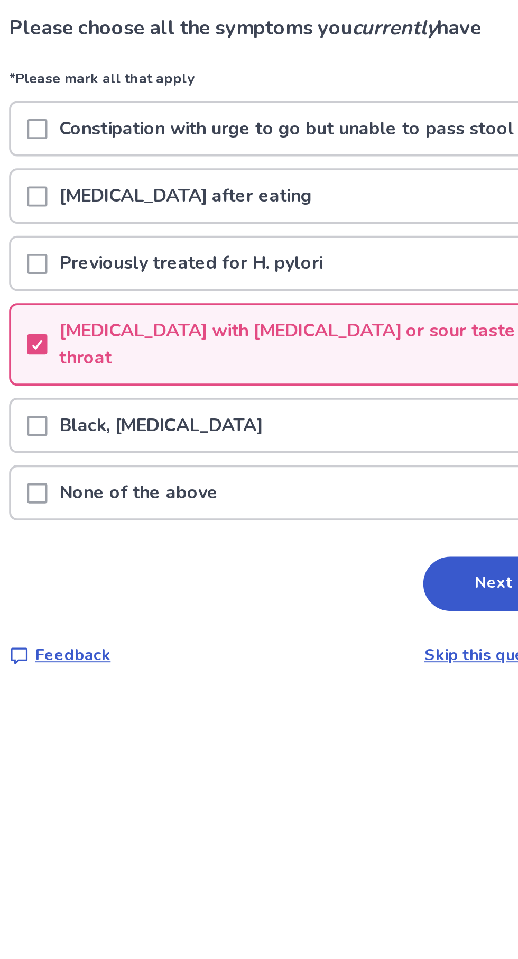
click at [353, 174] on div "Nausea or vomiting after eating" at bounding box center [259, 176] width 298 height 27
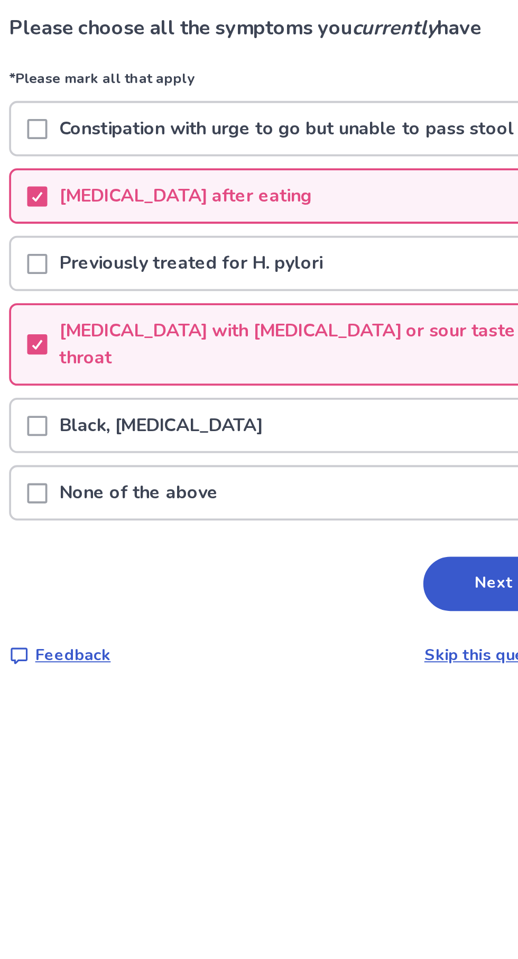
click at [352, 373] on button "Next" at bounding box center [364, 380] width 74 height 29
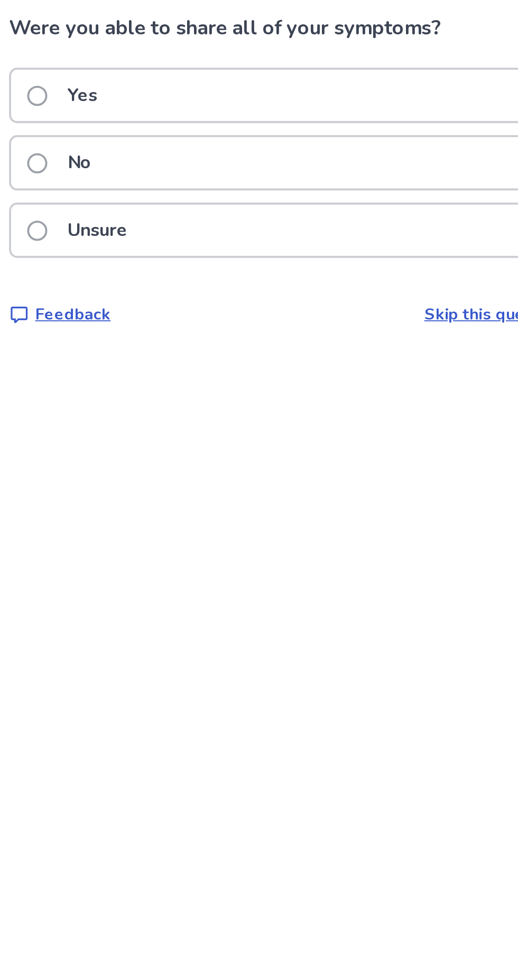
click at [335, 114] on div "Yes" at bounding box center [259, 123] width 298 height 27
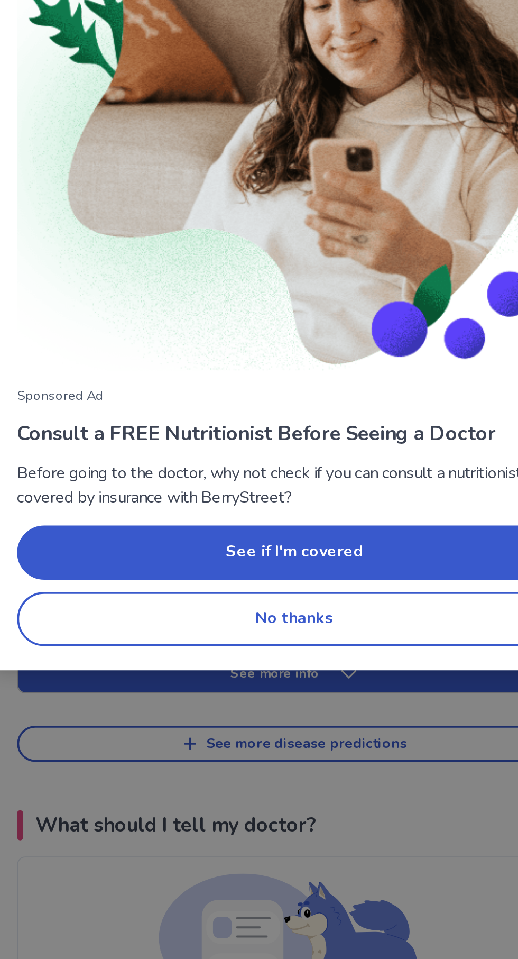
click at [311, 685] on button "No thanks" at bounding box center [259, 684] width 292 height 29
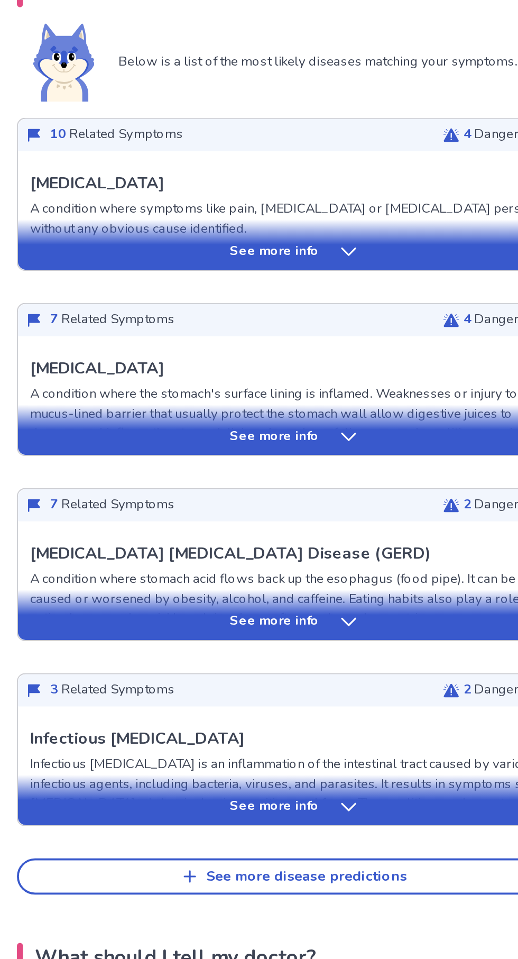
click at [286, 695] on icon at bounding box center [288, 698] width 11 height 11
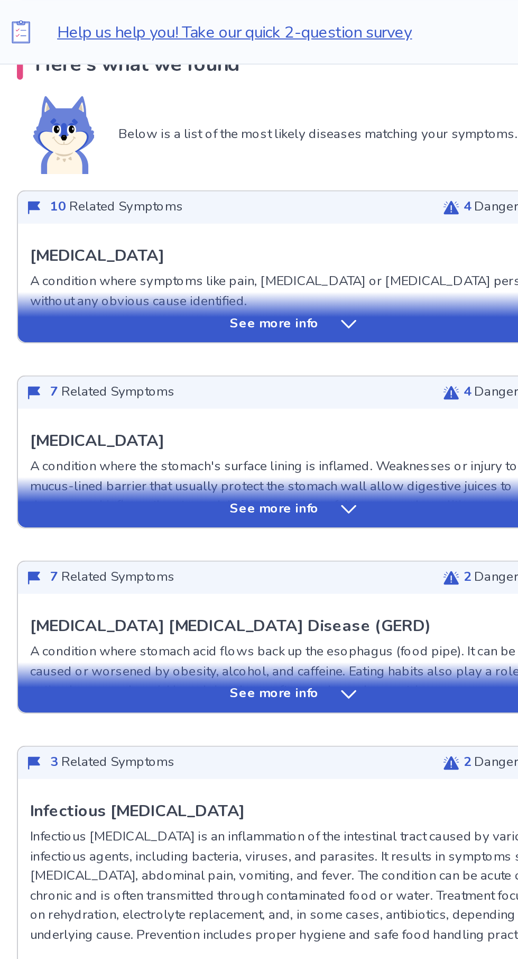
scroll to position [233, 0]
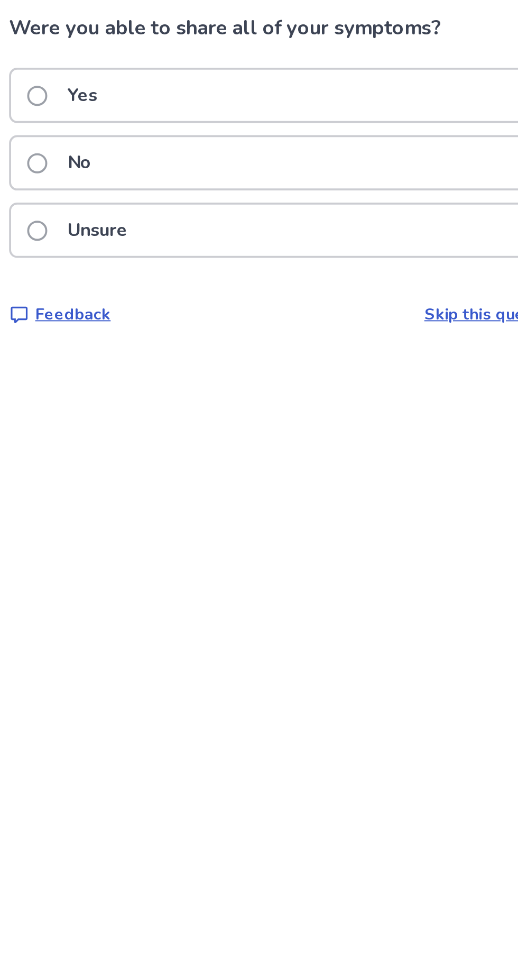
click at [335, 114] on div "Yes" at bounding box center [259, 123] width 298 height 27
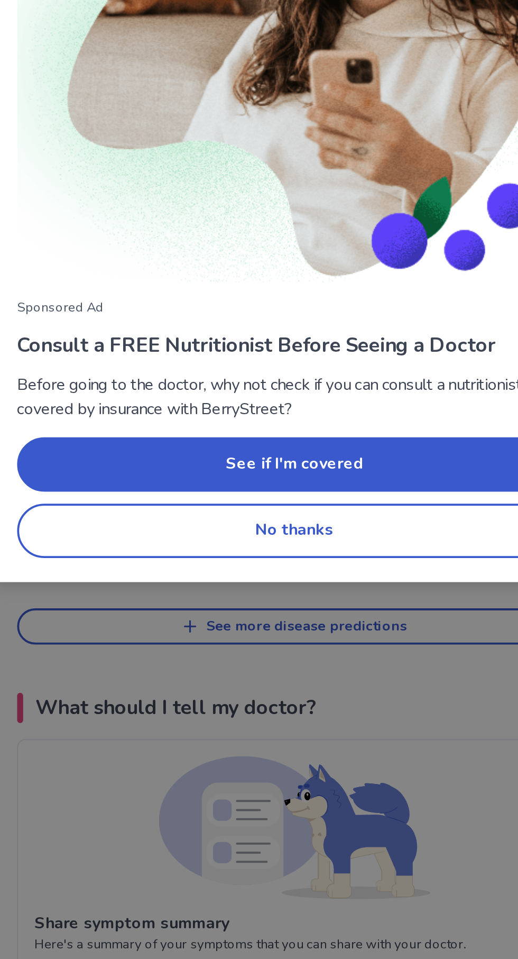
click at [300, 690] on button "No thanks" at bounding box center [259, 684] width 292 height 29
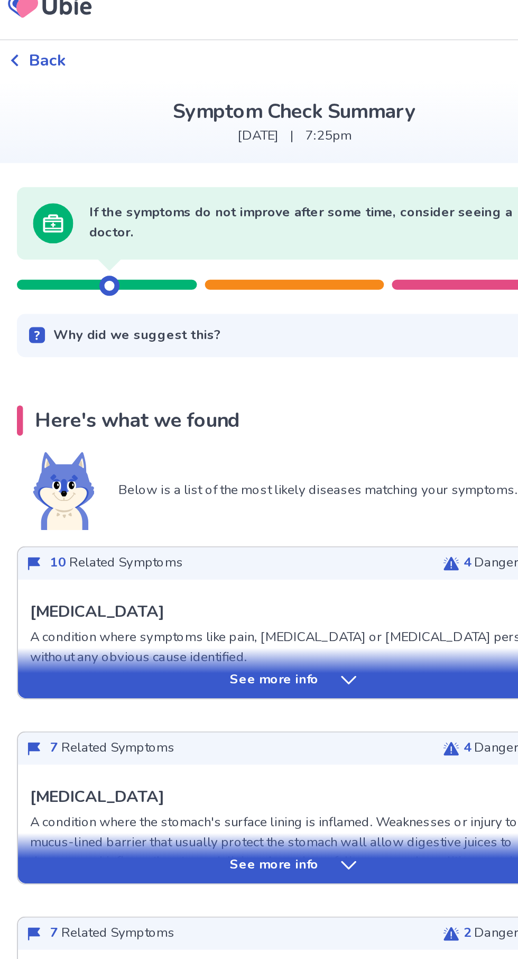
scroll to position [13, 0]
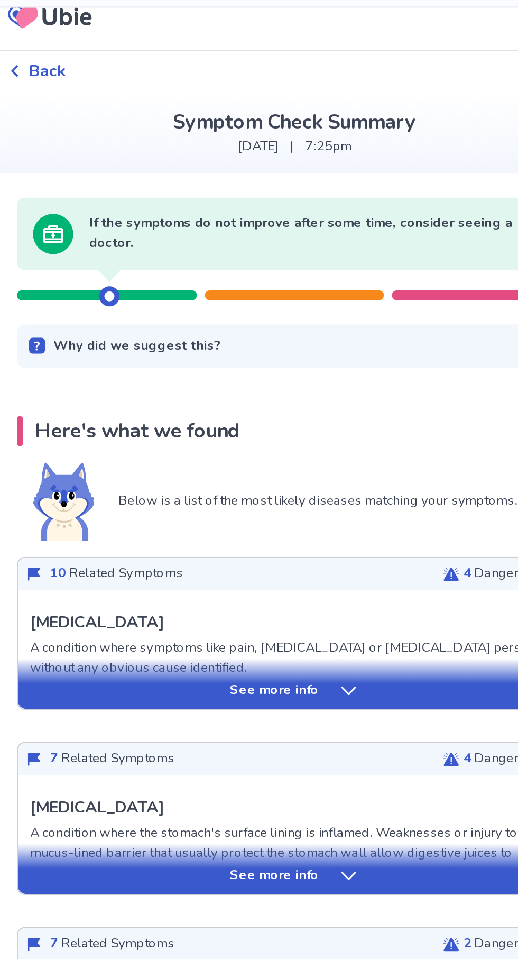
click at [250, 393] on p "See more info" at bounding box center [248, 393] width 47 height 11
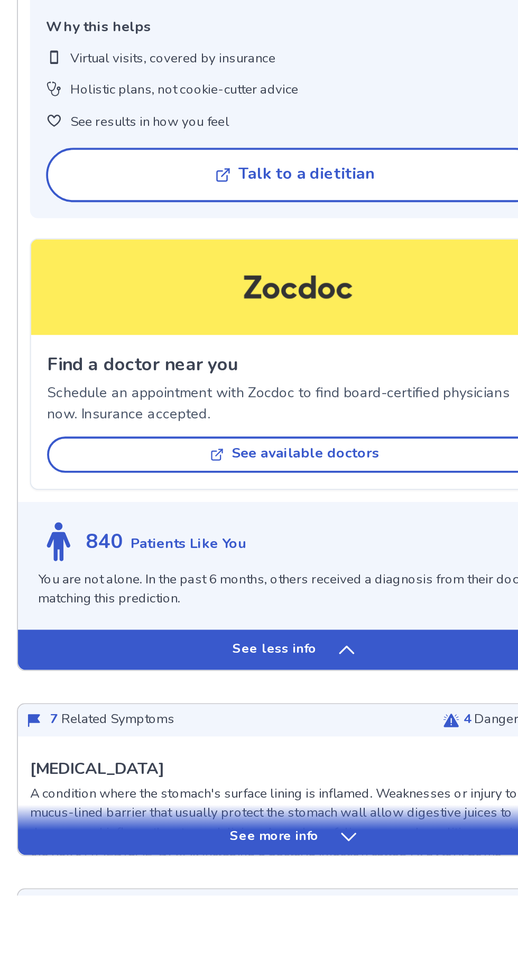
scroll to position [459, 0]
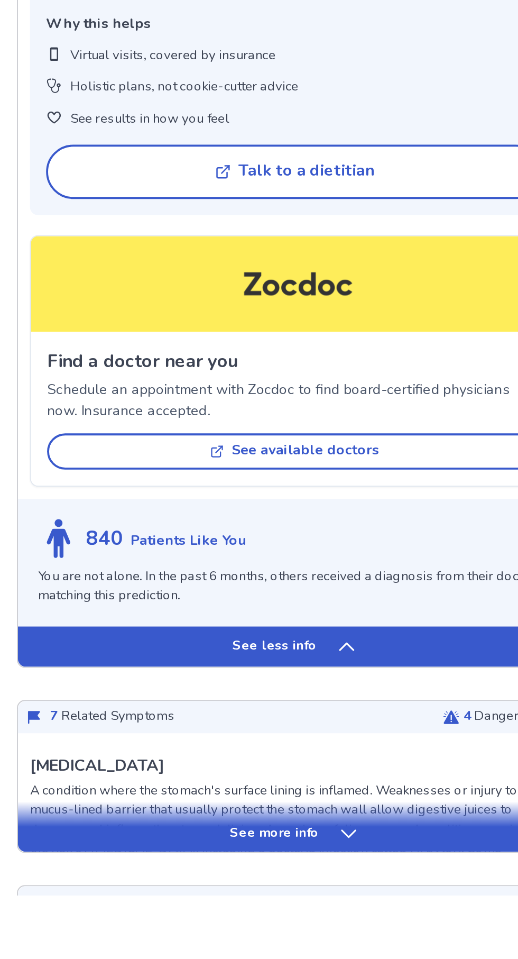
click at [326, 716] on button "See available doctors" at bounding box center [259, 725] width 260 height 19
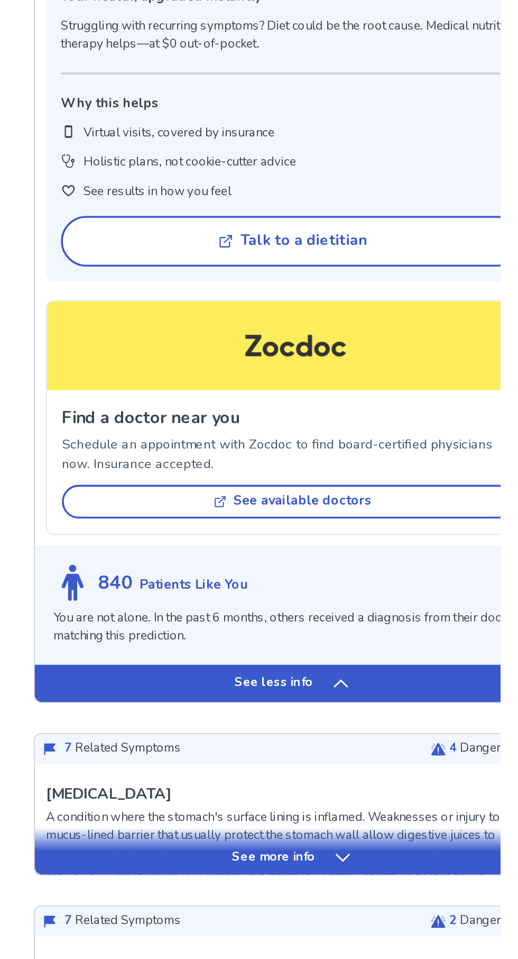
scroll to position [488, 0]
